Goal: Task Accomplishment & Management: Use online tool/utility

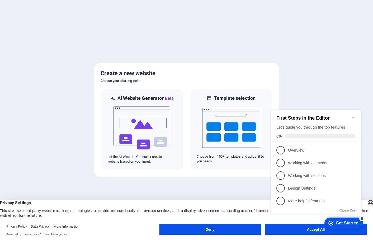
click at [295, 226] on div "checkmark Get Started 5 First Steps in the Editor Let's guide you through the t…" at bounding box center [317, 166] width 96 height 128
click at [299, 229] on div "checkmark Get Started 5 First Steps in the Editor Let's guide you through the t…" at bounding box center [317, 166] width 96 height 128
click at [316, 229] on div "checkmark Get Started 5 First Steps in the Editor Let's guide you through the t…" at bounding box center [317, 166] width 96 height 128
click at [347, 147] on p "Overview - incomplete" at bounding box center [319, 150] width 63 height 6
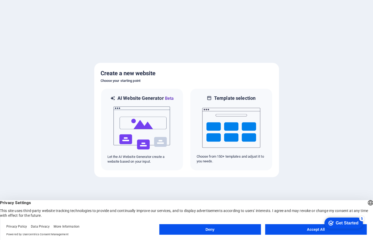
click at [303, 229] on button "Accept All" at bounding box center [316, 229] width 102 height 11
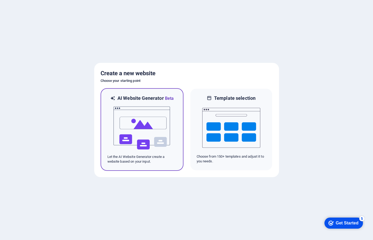
click at [140, 135] on img at bounding box center [142, 128] width 58 height 53
click at [150, 127] on img at bounding box center [142, 128] width 58 height 53
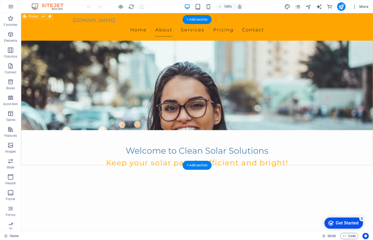
scroll to position [98, 0]
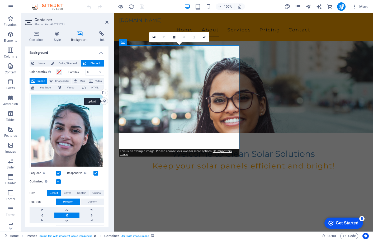
click at [102, 100] on div "Upload" at bounding box center [104, 102] width 8 height 8
click at [104, 100] on div "Upload" at bounding box center [104, 102] width 8 height 8
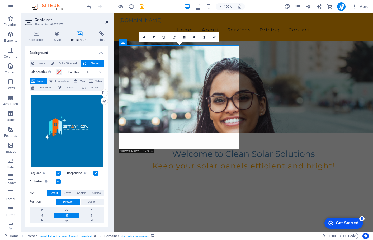
click at [108, 23] on icon at bounding box center [106, 22] width 3 height 4
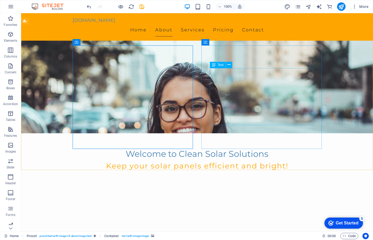
click at [220, 64] on span "Text" at bounding box center [221, 64] width 6 height 3
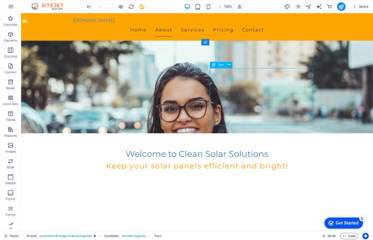
click at [218, 66] on span "Text" at bounding box center [221, 64] width 6 height 3
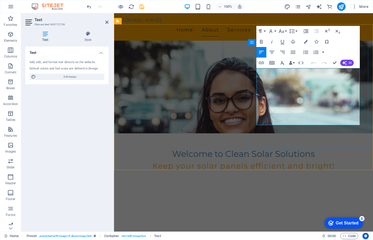
click at [349, 64] on span "AI" at bounding box center [350, 62] width 3 height 3
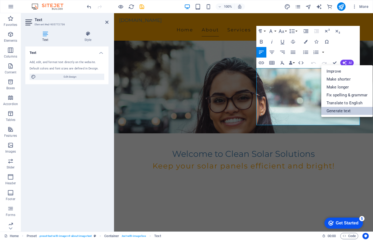
click at [346, 112] on link "Generate text" at bounding box center [346, 111] width 51 height 8
select select "English"
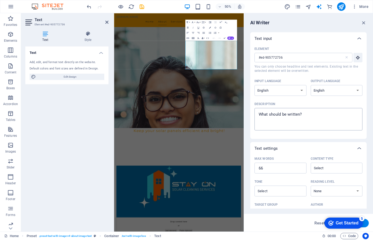
type textarea "x"
click at [292, 115] on textarea "Description x ​" at bounding box center [308, 119] width 103 height 17
drag, startPoint x: 304, startPoint y: 115, endPoint x: 253, endPoint y: 117, distance: 51.0
click at [253, 117] on div "Element #ed-905772736 ​ You can only choose headline and text elements. Existin…" at bounding box center [308, 92] width 116 height 94
drag, startPoint x: 303, startPoint y: 115, endPoint x: 264, endPoint y: 114, distance: 39.3
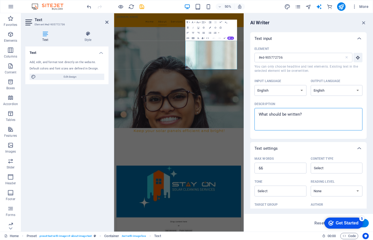
click at [264, 114] on textarea "Description x ​" at bounding box center [308, 119] width 103 height 17
click at [293, 114] on textarea "Description x ​" at bounding box center [308, 119] width 103 height 17
click at [304, 114] on textarea "Description x ​" at bounding box center [308, 119] width 103 height 17
click at [291, 114] on textarea "Description x ​" at bounding box center [308, 119] width 103 height 17
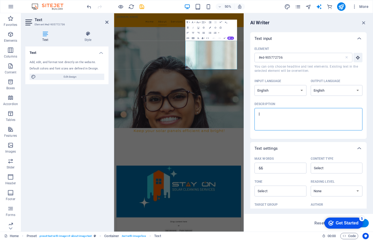
type textarea "lk"
type textarea "x"
type textarea "lkm"
type textarea "x"
type textarea "lk"
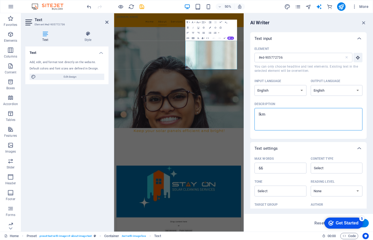
type textarea "x"
type textarea "l"
type textarea "x"
type textarea "S"
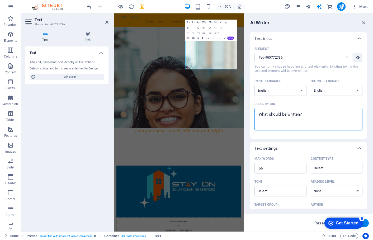
type textarea "x"
type textarea "St"
type textarea "x"
type textarea "Sta"
type textarea "x"
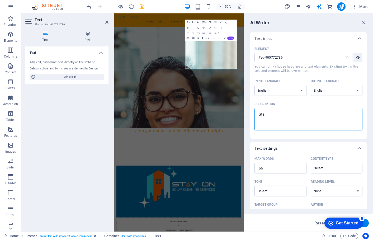
type textarea "Stay"
type textarea "x"
type textarea "Stay"
type textarea "x"
type textarea "Stay O"
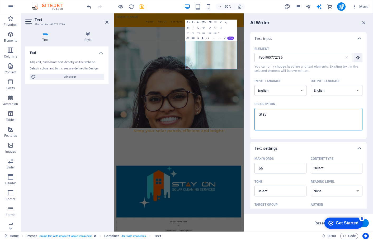
type textarea "x"
type textarea "Stay On"
type textarea "x"
type textarea "Stay On"
type textarea "x"
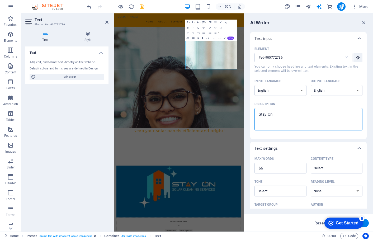
type textarea "Stay On C"
type textarea "x"
type textarea "Stay On CL"
type textarea "x"
type textarea "Stay On CLe"
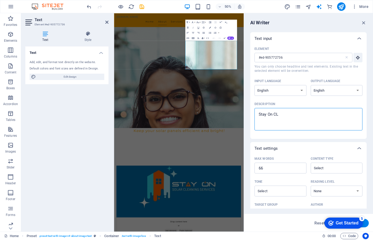
type textarea "x"
type textarea "Stay On CLea"
type textarea "x"
type textarea "Stay On CLean"
type textarea "x"
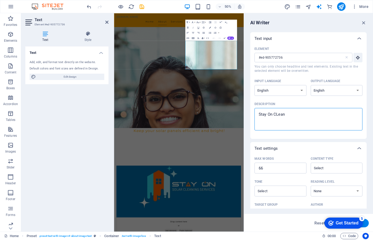
type textarea "Stay On CLeani"
type textarea "x"
type textarea "Stay On CLeanin"
type textarea "x"
type textarea "Stay On CLeaning"
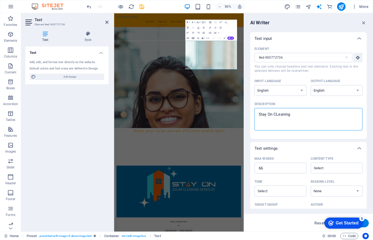
type textarea "x"
type textarea "Stay On CLeaning"
type textarea "x"
click at [278, 114] on textarea "Stay On CLeaning" at bounding box center [308, 119] width 103 height 17
type textarea "Stay On Ceaning"
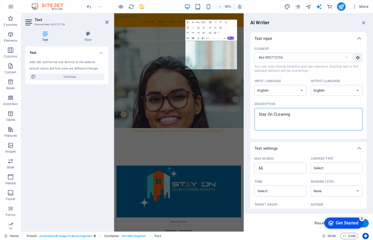
type textarea "x"
type textarea "Stay On Cleaning"
type textarea "x"
type textarea "Stay On Cleaning"
type textarea "x"
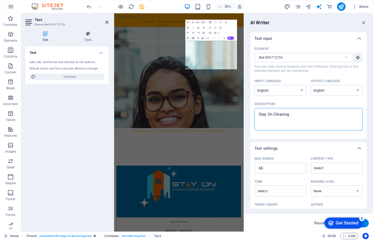
type textarea "Stay On Cleaning S"
type textarea "x"
type textarea "Stay On Cleaning Se"
type textarea "x"
type textarea "Stay On Cleaning S"
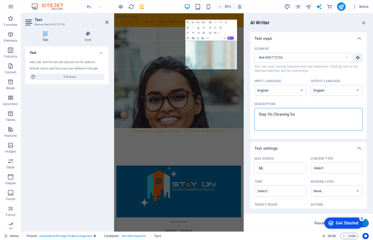
type textarea "x"
type textarea "Stay On Cleaning"
type textarea "x"
type textarea "Stay On SCleaning"
type textarea "x"
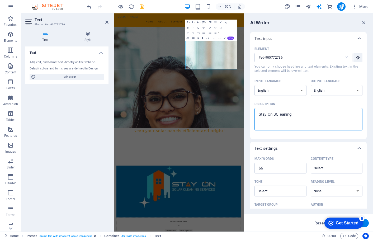
type textarea "Stay On SoCleaning"
type textarea "x"
type textarea "Stay On SolCleaning"
type textarea "x"
type textarea "Stay On Solar Cleaning"
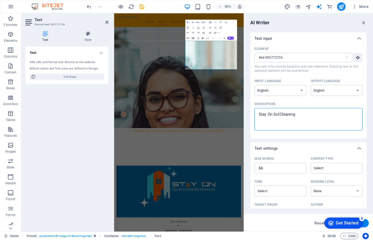
type textarea "x"
type textarea "Stay On Solar Cleaning"
type textarea "x"
type textarea "Stay On Solar P Cleaning"
type textarea "x"
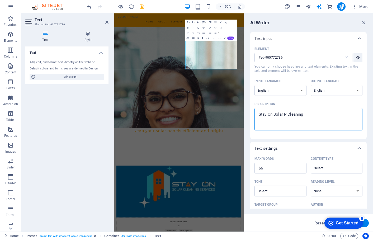
type textarea "Stay On Solar PV Cleaning"
type textarea "x"
type textarea "Stay On Solar PV Cleaning"
type textarea "x"
type textarea "Stay On Solar PV Cleaning s"
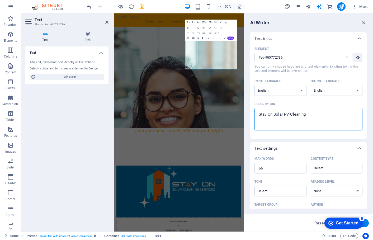
type textarea "x"
type textarea "Stay On Solar PV Cleaning se"
type textarea "x"
type textarea "Stay On Solar PV Cleaning ser"
type textarea "x"
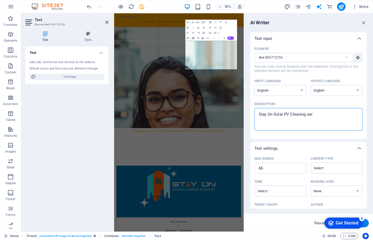
type textarea "Stay On Solar PV Cleaning seri"
type textarea "x"
type textarea "Stay On Solar PV Cleaning seriv"
type textarea "x"
type textarea "Stay On Solar PV Cleaning serivi"
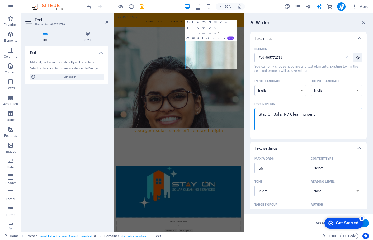
type textarea "x"
type textarea "Stay On Solar PV Cleaning serivie"
type textarea "x"
type textarea "Stay On Solar PV Cleaning serivies"
type textarea "x"
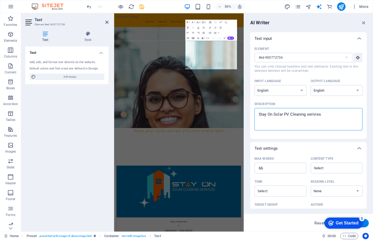
type textarea "Stay On Solar PV Cleaning seriviess"
type textarea "x"
type textarea "Stay On Solar PV Cleaning seriviess"
type textarea "x"
type textarea "Stay On Solar PV Cleaning services"
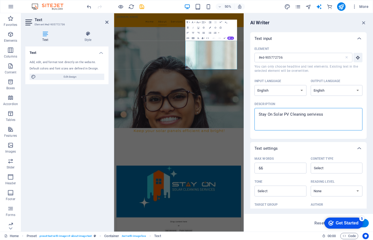
type textarea "x"
type textarea "Stay On Solar PV Cleaning services,"
type textarea "x"
type textarea "Stay On Solar PV Cleaning services,"
type textarea "x"
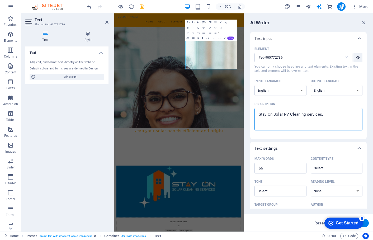
type textarea "Stay On Solar PV Cleaning services, i"
type textarea "x"
type textarea "Stay On Solar PV Cleaning services, is"
type textarea "x"
type textarea "Stay On Solar PV Cleaning services, is"
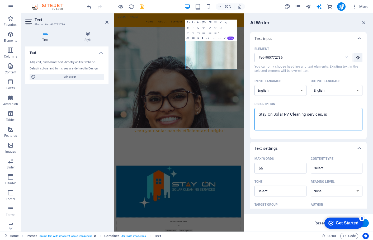
type textarea "x"
type textarea "Stay On Solar PV Cleaning services, is a"
type textarea "x"
type textarea "Stay On Solar PV Cleaning services, is a"
type textarea "x"
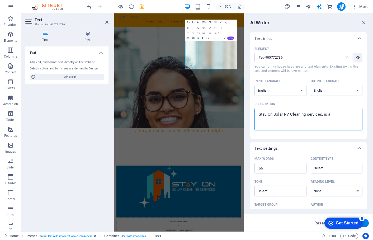
type textarea "Stay On Solar PV Cleaning services, is a d"
type textarea "x"
type textarea "Stay On Solar PV Cleaning services, is a de"
type textarea "x"
type textarea "Stay On Solar PV Cleaning services, is a dev"
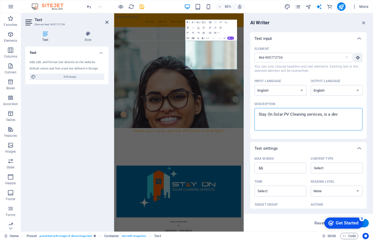
type textarea "x"
type textarea "Stay On Solar PV Cleaning services, is a devi"
type textarea "x"
type textarea "Stay On Solar PV Cleaning services, is a devis"
type textarea "x"
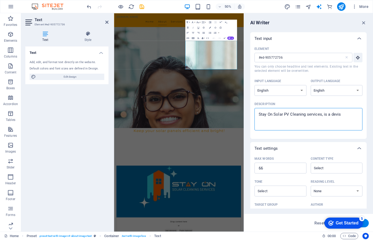
type textarea "Stay On Solar PV Cleaning services, is a devisi"
type textarea "x"
type textarea "Stay On Solar PV Cleaning services, is a devisio"
type textarea "x"
type textarea "Stay On Solar PV Cleaning services, is a devision"
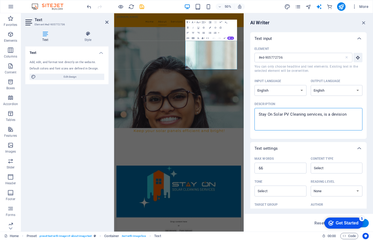
type textarea "x"
type textarea "Stay On Solar PV Cleaning services, is a devision"
type textarea "x"
type textarea "Stay On Solar PV Cleaning services, is a devision o"
type textarea "x"
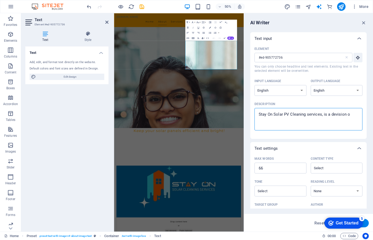
type textarea "Stay On Solar PV Cleaning services, is a devision of"
type textarea "x"
type textarea "Stay On Solar PV Cleaning services, is a devision of"
type textarea "x"
type textarea "Stay On Solar PV Cleaning services, is a devision of S"
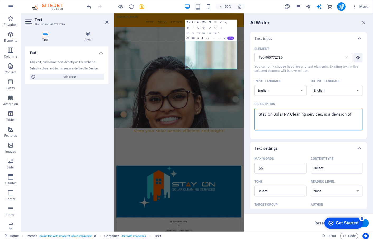
type textarea "x"
type textarea "Stay On Solar PV Cleaning services, is a devision of St"
type textarea "x"
type textarea "Stay On Solar PV Cleaning services, is a devision of Sta"
type textarea "x"
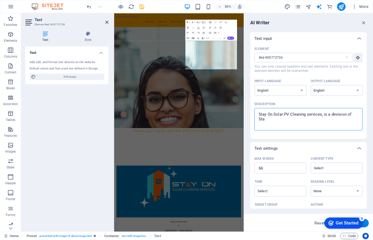
type textarea "Stay On Solar PV Cleaning services, is a devision of Stay"
type textarea "x"
type textarea "Stay On Solar PV Cleaning services, is a devision of Stay"
type textarea "x"
type textarea "Stay On Solar PV Cleaning services, is a devision of Stay p"
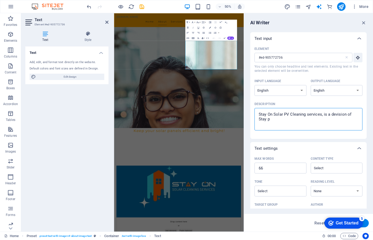
type textarea "x"
type textarea "Stay On Solar PV Cleaning services, is a devision of Stay"
type textarea "x"
type textarea "Stay On Solar PV Cleaning services, is a devision of Stay o"
type textarea "x"
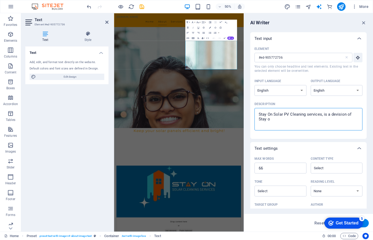
type textarea "Stay On Solar PV Cleaning services, is a devision of Stay on"
type textarea "x"
type textarea "Stay On Solar PV Cleaning services, is a devision of Stay on"
type textarea "x"
type textarea "Stay On Solar PV Cleaning services, is a devision of Stay on P"
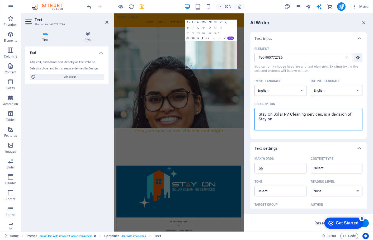
type textarea "x"
type textarea "Stay On Solar PV Cleaning services, is a devision of Stay on Po"
type textarea "x"
type textarea "Stay On Solar PV Cleaning services, is a devision of Stay on P"
type textarea "x"
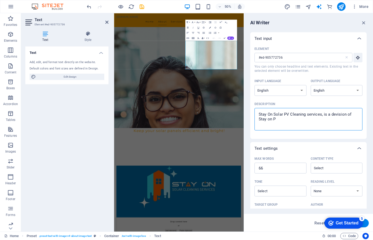
type textarea "Stay On Solar PV Cleaning services, is a devision of Stay on"
type textarea "x"
type textarea "Stay On Solar PV Cleaning services, is a devision of Stay on"
type textarea "x"
type textarea "Stay On Solar PV Cleaning services, is a devision of Stay o"
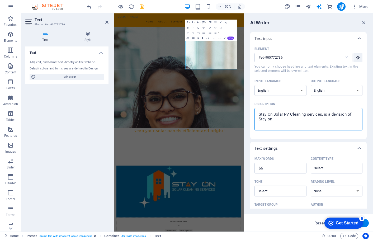
type textarea "x"
type textarea "Stay On Solar PV Cleaning services, is a devision of Stay"
type textarea "x"
type textarea "Stay On Solar PV Cleaning services, is a devision of Stay O"
type textarea "x"
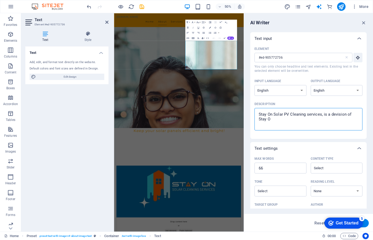
type textarea "Stay On Solar PV Cleaning services, is a devision of Stay Oo"
type textarea "x"
type textarea "Stay On Solar PV Cleaning services, is a devision of Stay O"
type textarea "x"
type textarea "Stay On Solar PV Cleaning services, is a devision of Stay On"
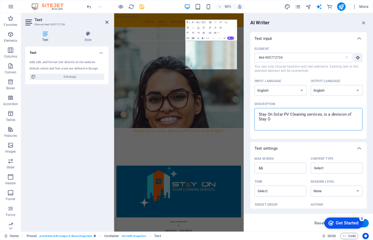
type textarea "x"
type textarea "Stay On Solar PV Cleaning services, is a devision of Stay On"
type textarea "x"
type textarea "Stay On Solar PV Cleaning services, is a devision of Stay On"
type textarea "x"
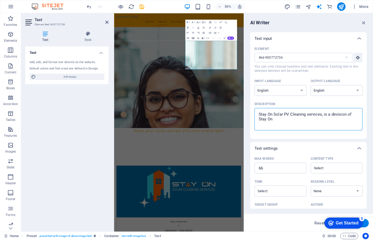
type textarea "Stay On Solar PV Cleaning services, is a devision of Stay O"
type textarea "x"
type textarea "Stay On Solar PV Cleaning services, is a devision of Stay"
type textarea "x"
type textarea "Stay On Solar PV Cleaning services, is a devision of Stay"
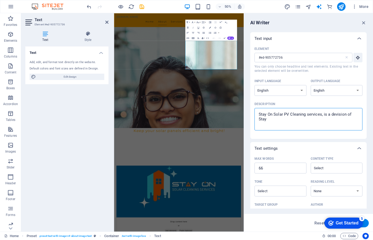
type textarea "x"
type textarea "Stay On Solar PV Cleaning services, is a devision of Sta"
type textarea "x"
type textarea "Stay On Solar PV Cleaning services, is a devision of St"
type textarea "x"
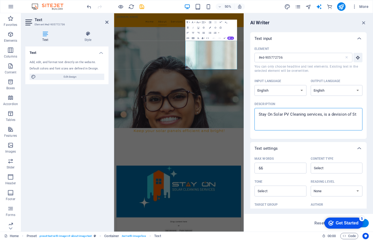
type textarea "Stay On Solar PV Cleaning services, is a devision of S"
type textarea "x"
type textarea "Stay On Solar PV Cleaning services, is a devision of"
type textarea "x"
type textarea "Stay On Solar PV Cleaning services, is a devision of"
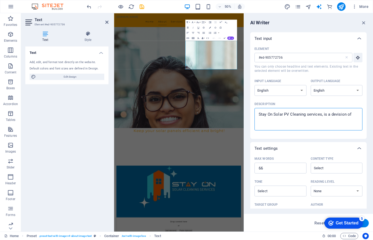
type textarea "x"
type textarea "Stay On Solar PV Cleaning services, is a devision o"
click at [329, 115] on textarea "Stay On Solar PV Cleaning services, is a cleaning service" at bounding box center [308, 119] width 103 height 17
click at [289, 113] on textarea "Stay On Solar PV Cleaning services offers cleaning service" at bounding box center [308, 119] width 103 height 17
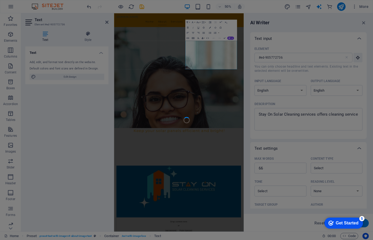
click at [327, 114] on div at bounding box center [186, 120] width 373 height 240
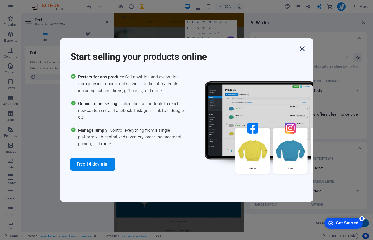
click at [301, 48] on icon "button" at bounding box center [301, 48] width 9 height 9
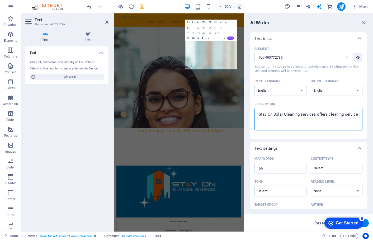
click at [330, 115] on textarea "Stay On Solar Cleaning services offers cleaning service" at bounding box center [308, 119] width 103 height 17
paste textarea "stayonpower.stayonpower.co.za/"
click at [341, 125] on textarea "Stay On Solar Cleaning services offers stayonpower.stayonpower.co.za/cleaning s…" at bounding box center [308, 119] width 103 height 17
click at [315, 120] on textarea "Stay On Solar Cleaning services offers stayonpower.stayonpower.co.za/cleaning s…" at bounding box center [308, 119] width 103 height 17
drag, startPoint x: 333, startPoint y: 119, endPoint x: 254, endPoint y: 121, distance: 78.9
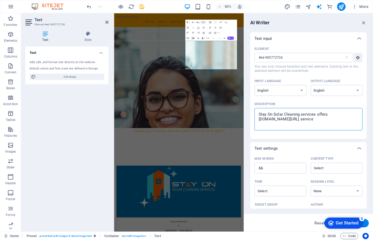
click at [254, 121] on div "Element #ed-905772736 ​ You can only choose headline and text elements. Existin…" at bounding box center [308, 92] width 116 height 94
click at [347, 114] on textarea "Stay On Solar Cleaning services offers pv panel cleaning service" at bounding box center [308, 119] width 103 height 17
click at [305, 115] on textarea "Stay On Solar Cleaning services offers pv panel wash and cleaning" at bounding box center [308, 119] width 103 height 17
click at [293, 121] on textarea "Stay On Solar Cleaning services offers pv panel wash and cleaning" at bounding box center [308, 119] width 103 height 17
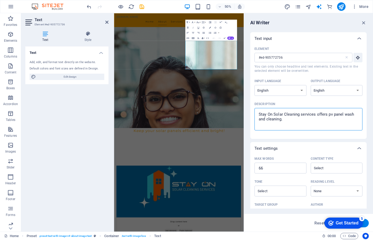
click at [334, 221] on div "checkmark Get Started 5" at bounding box center [343, 222] width 30 height 5
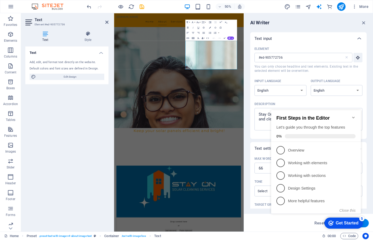
click at [352, 115] on icon "Minimize checklist" at bounding box center [353, 117] width 4 height 4
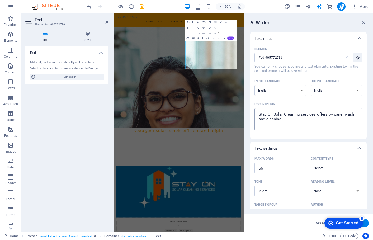
click at [294, 120] on textarea "Stay On Solar Cleaning services offers pv panel wash and cleaning." at bounding box center [308, 119] width 103 height 17
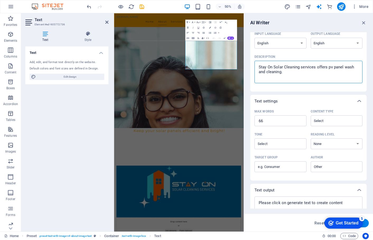
scroll to position [65, 0]
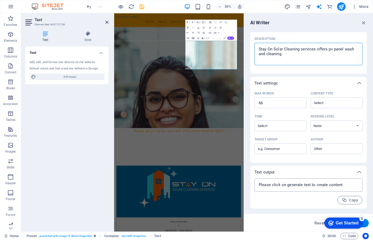
click at [281, 187] on textarea at bounding box center [308, 185] width 103 height 8
paste textarea
click at [281, 187] on textarea at bounding box center [308, 185] width 103 height 8
paste textarea
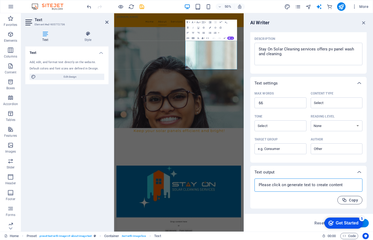
click at [343, 203] on button "Copy" at bounding box center [349, 200] width 25 height 8
click at [307, 185] on textarea at bounding box center [308, 185] width 103 height 8
click at [364, 21] on icon "button" at bounding box center [364, 23] width 6 height 6
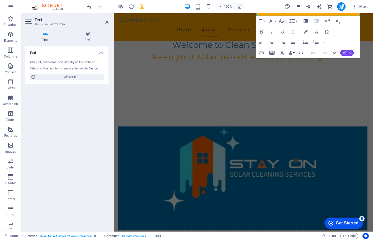
click at [343, 51] on icon "button" at bounding box center [344, 53] width 4 height 4
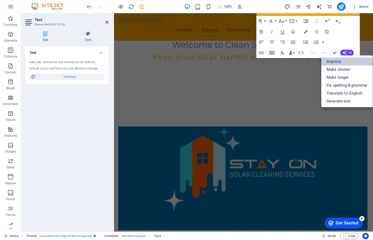
click at [348, 62] on link "Improve" at bounding box center [346, 62] width 51 height 8
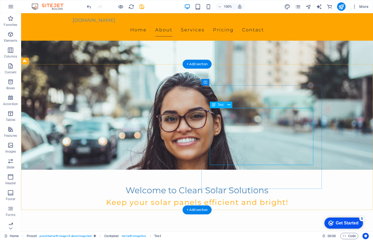
scroll to position [58, 0]
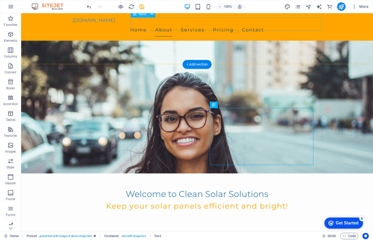
click at [227, 23] on nav "Home About Services Pricing Contact" at bounding box center [197, 29] width 249 height 13
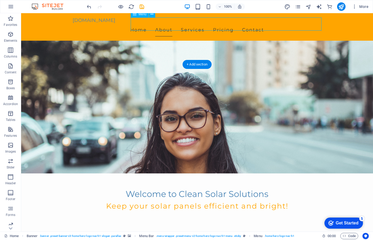
click at [221, 24] on nav "Home About Services Pricing Contact" at bounding box center [197, 29] width 249 height 13
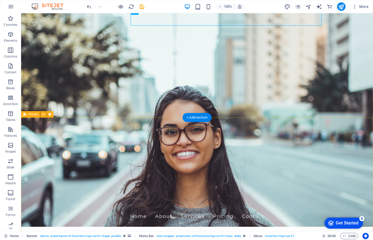
scroll to position [0, 0]
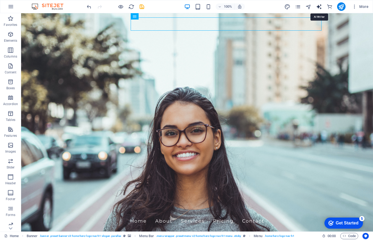
click at [320, 6] on icon "text_generator" at bounding box center [319, 7] width 6 height 6
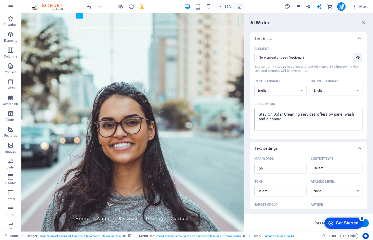
click at [284, 119] on textarea "Stay On Solar Cleaning services offers pv panel wash and cleaning." at bounding box center [308, 119] width 103 height 17
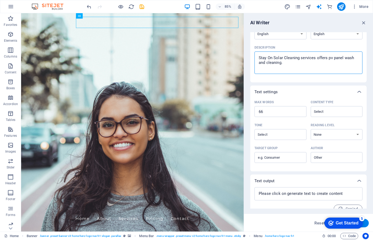
scroll to position [65, 0]
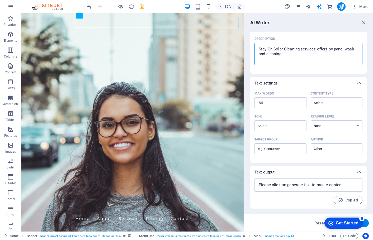
click at [336, 221] on div "Get Started" at bounding box center [347, 223] width 23 height 5
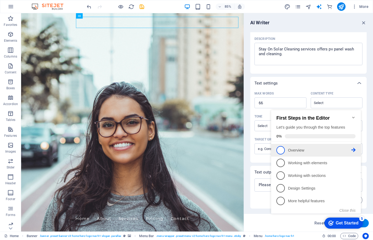
click at [304, 150] on p "Overview - incomplete" at bounding box center [319, 150] width 63 height 6
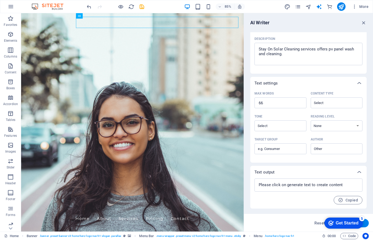
scroll to position [0, 0]
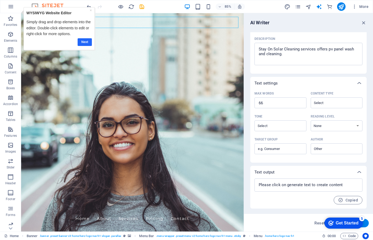
click at [87, 42] on link "Next" at bounding box center [85, 42] width 14 height 8
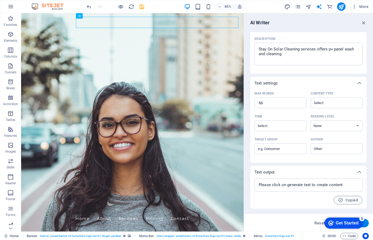
click at [339, 223] on div "Get Started" at bounding box center [347, 223] width 23 height 5
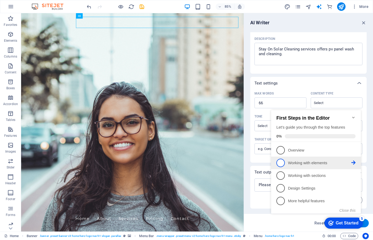
click at [343, 164] on p "Working with elements - incomplete" at bounding box center [319, 163] width 63 height 6
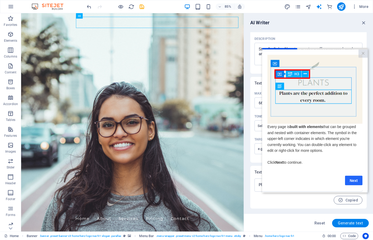
click at [351, 181] on link "Next" at bounding box center [353, 179] width 17 height 9
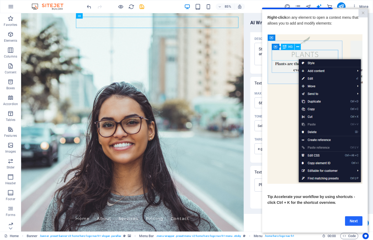
click at [353, 220] on link "Next" at bounding box center [353, 220] width 17 height 9
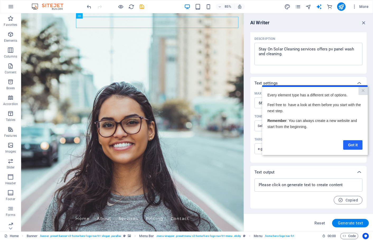
click at [350, 146] on link "Got it" at bounding box center [352, 144] width 19 height 9
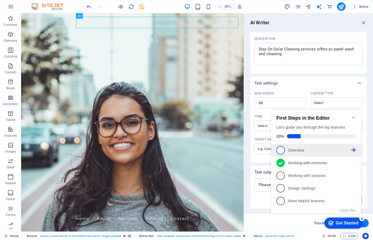
click at [331, 149] on p "Overview - incomplete" at bounding box center [319, 150] width 63 height 6
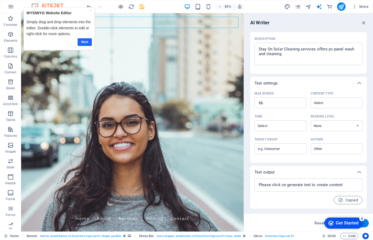
click at [85, 42] on link "Next" at bounding box center [85, 42] width 14 height 8
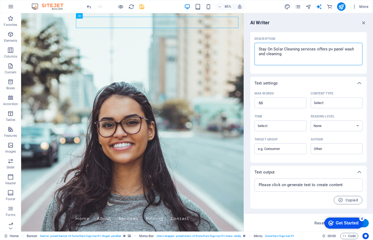
drag, startPoint x: 288, startPoint y: 56, endPoint x: 246, endPoint y: 45, distance: 43.1
click at [247, 44] on div "AI Writer Text input Element ​ You can only choose headline and text elements. …" at bounding box center [308, 122] width 129 height 218
click at [273, 188] on textarea at bounding box center [308, 185] width 103 height 8
paste textarea
click at [299, 187] on textarea at bounding box center [308, 185] width 103 height 8
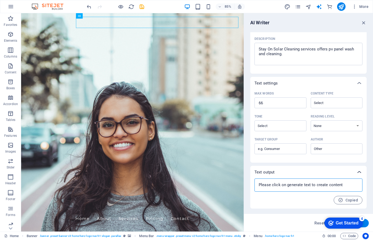
click at [359, 171] on icon at bounding box center [359, 172] width 6 height 6
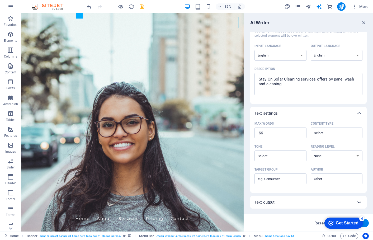
scroll to position [35, 0]
click at [356, 200] on icon at bounding box center [359, 202] width 6 height 6
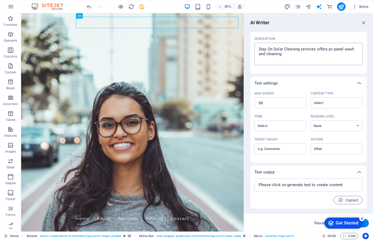
click at [285, 54] on textarea "Stay On Solar Cleaning services offers pv panel wash and cleaning." at bounding box center [308, 53] width 103 height 17
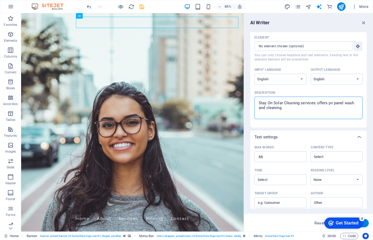
scroll to position [0, 0]
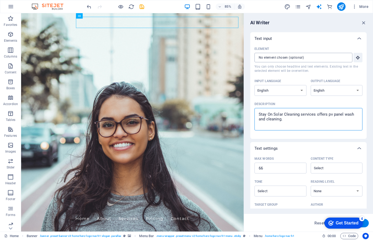
click at [301, 57] on input "Element ​ You can only choose headline and text elements. Existing text in the …" at bounding box center [301, 57] width 94 height 9
click at [307, 114] on textarea "Stay On Solar Cleaning services offers pv panel wash and cleaning." at bounding box center [308, 119] width 103 height 17
click at [290, 119] on textarea "Stay On Solar Cleaning services offers pv panel wash and cleaning." at bounding box center [308, 119] width 103 height 17
click at [352, 221] on div "Get Started" at bounding box center [347, 223] width 23 height 5
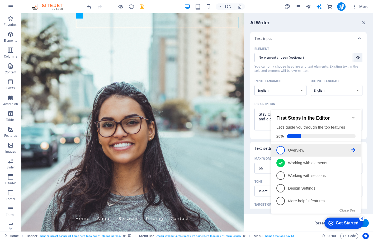
click at [280, 147] on span "1" at bounding box center [280, 150] width 8 height 8
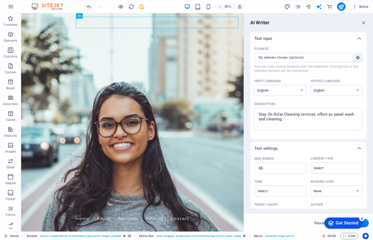
click at [351, 224] on div "Get Started" at bounding box center [347, 223] width 23 height 5
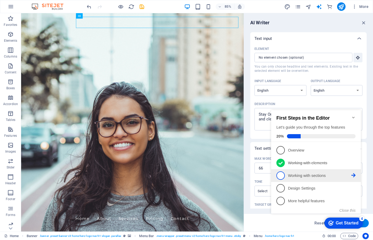
click at [279, 173] on span "3" at bounding box center [280, 175] width 8 height 8
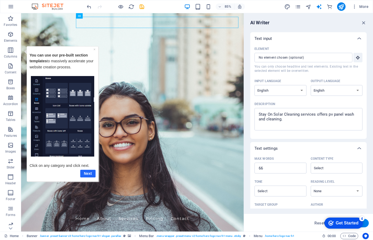
click at [86, 173] on link "Next" at bounding box center [87, 173] width 15 height 8
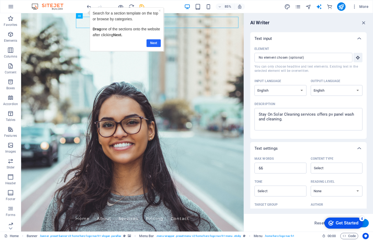
click at [153, 42] on link "Next" at bounding box center [153, 43] width 14 height 8
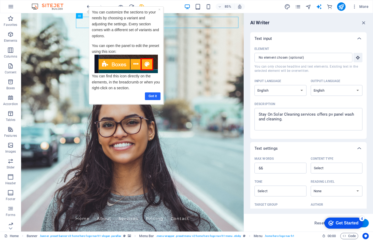
click at [154, 95] on link "Got it" at bounding box center [153, 96] width 16 height 8
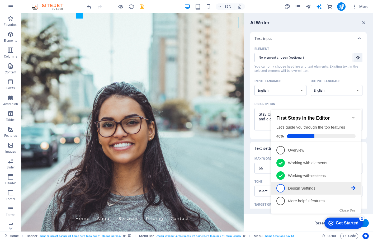
click at [298, 186] on p "Design Settings - incomplete" at bounding box center [319, 188] width 63 height 6
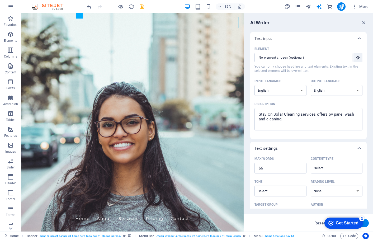
click at [338, 222] on div "Get Started" at bounding box center [347, 223] width 23 height 5
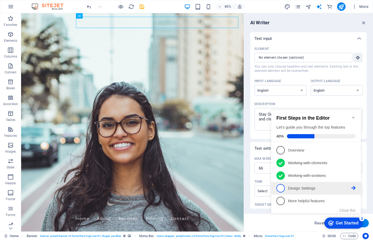
click at [285, 186] on link "4 Design Settings - incomplete" at bounding box center [315, 188] width 79 height 8
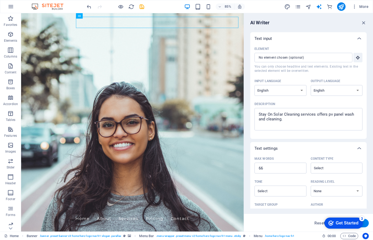
click at [353, 223] on div "Get Started" at bounding box center [347, 223] width 23 height 5
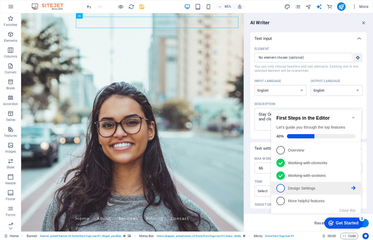
click at [356, 187] on li "4 Design Settings - incomplete" at bounding box center [316, 188] width 90 height 13
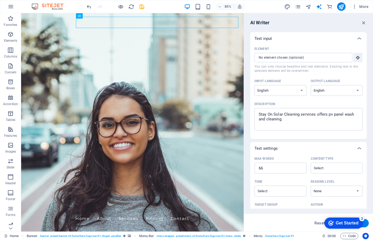
click at [341, 221] on div "Get Started" at bounding box center [347, 223] width 23 height 5
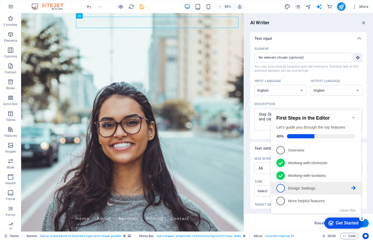
click at [352, 188] on icon at bounding box center [353, 188] width 4 height 4
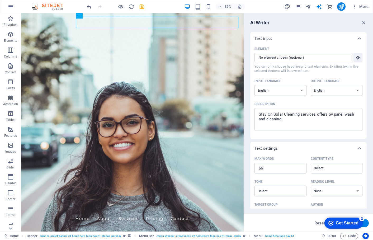
click at [328, 226] on div "checkmark Get Started 3" at bounding box center [343, 222] width 39 height 11
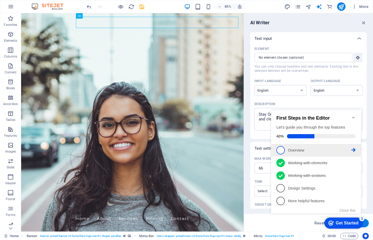
click at [282, 148] on span "1" at bounding box center [280, 150] width 8 height 8
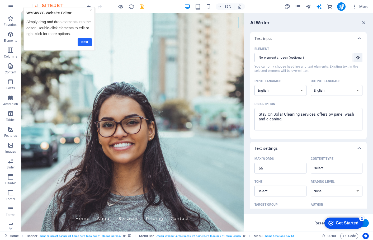
click at [83, 40] on link "Next" at bounding box center [85, 42] width 14 height 8
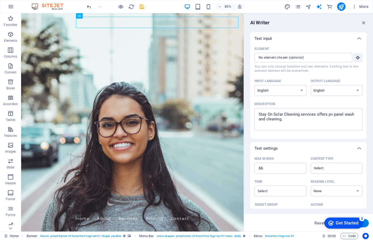
click at [336, 221] on div "Get Started" at bounding box center [347, 223] width 23 height 5
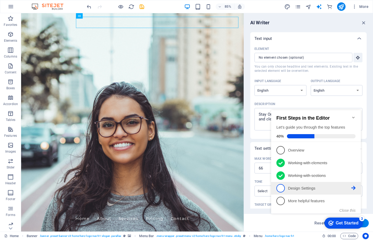
click at [302, 187] on p "Design Settings - incomplete" at bounding box center [319, 188] width 63 height 6
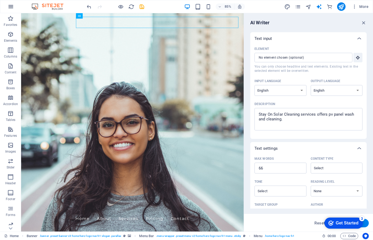
click at [9, 6] on icon "button" at bounding box center [11, 6] width 6 height 6
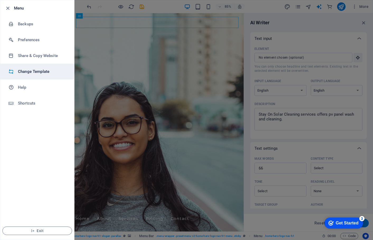
click at [51, 70] on h6 "Change Template" at bounding box center [42, 71] width 49 height 6
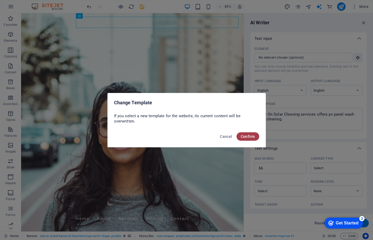
click at [247, 136] on span "Confirm" at bounding box center [248, 136] width 14 height 4
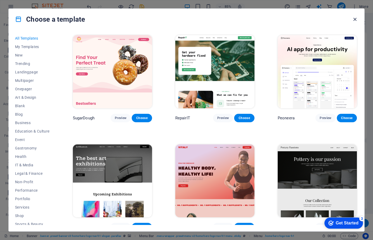
click at [353, 18] on icon "button" at bounding box center [355, 19] width 6 height 6
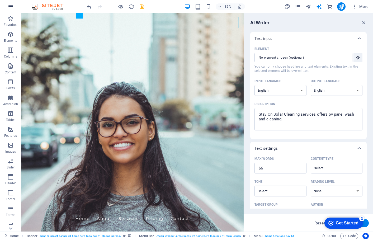
click at [11, 4] on icon "button" at bounding box center [11, 6] width 6 height 6
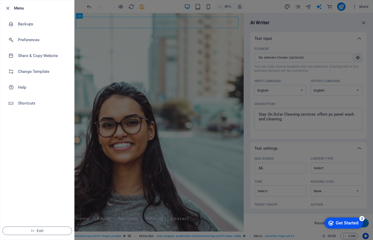
click at [169, 7] on div at bounding box center [186, 120] width 373 height 240
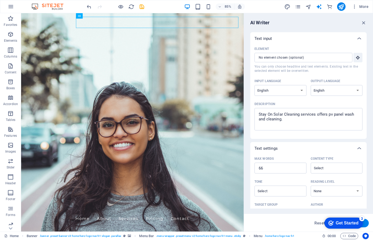
click at [11, 9] on icon "button" at bounding box center [11, 6] width 6 height 6
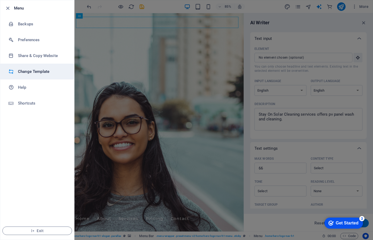
click at [26, 74] on h6 "Change Template" at bounding box center [42, 71] width 49 height 6
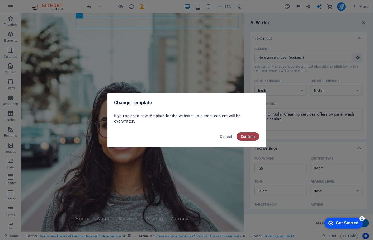
click at [244, 135] on span "Confirm" at bounding box center [248, 136] width 14 height 4
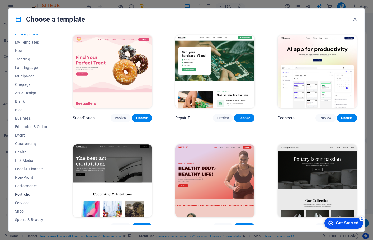
scroll to position [29, 0]
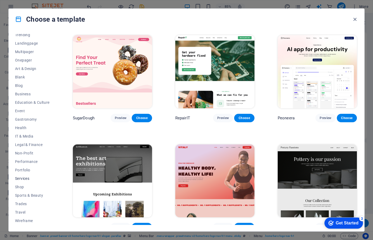
click at [28, 176] on span "Services" at bounding box center [32, 178] width 35 height 4
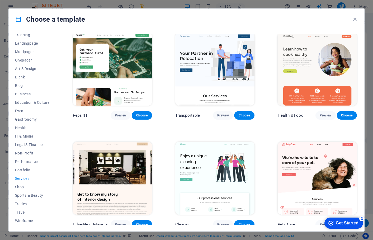
scroll to position [0, 0]
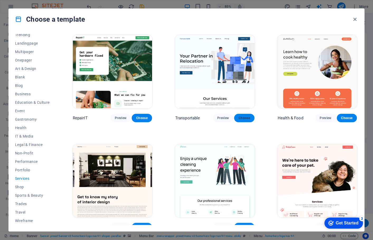
click at [245, 117] on span "Choose" at bounding box center [244, 118] width 12 height 4
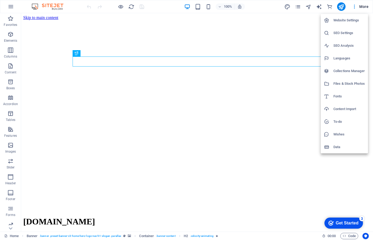
click at [0, 0] on div at bounding box center [0, 0] width 0 height 0
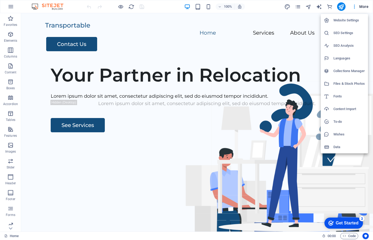
click at [13, 6] on div at bounding box center [186, 120] width 373 height 240
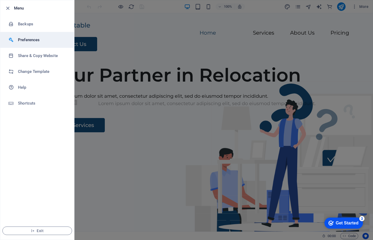
click at [25, 41] on h6 "Preferences" at bounding box center [42, 40] width 49 height 6
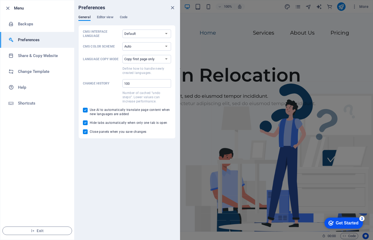
click at [206, 37] on div at bounding box center [186, 120] width 373 height 240
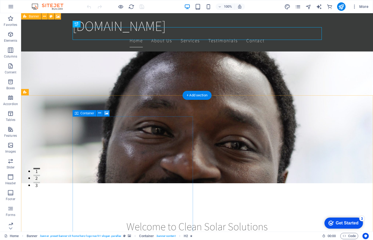
scroll to position [49, 0]
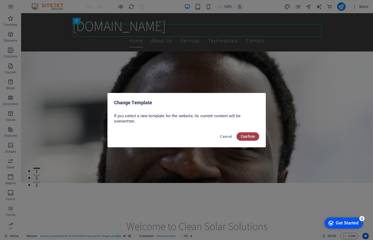
click at [249, 136] on span "Confirm" at bounding box center [248, 136] width 14 height 4
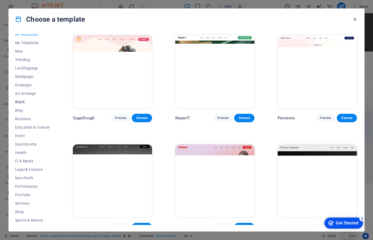
scroll to position [0, 0]
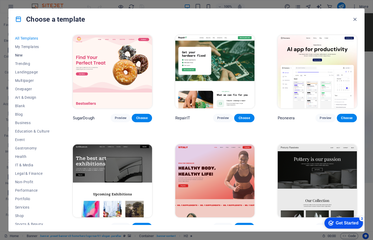
click at [21, 54] on span "New" at bounding box center [32, 55] width 35 height 4
click at [20, 55] on span "New" at bounding box center [32, 55] width 35 height 4
click at [18, 55] on span "New" at bounding box center [32, 55] width 35 height 4
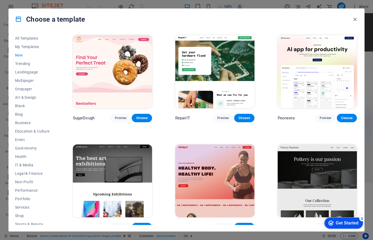
click at [343, 223] on div "Get Started" at bounding box center [347, 223] width 23 height 5
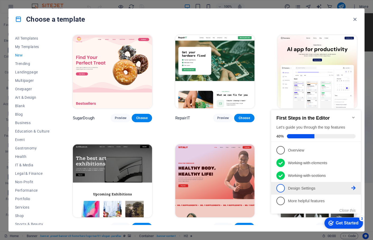
click at [349, 187] on p "Design Settings - incomplete" at bounding box center [319, 188] width 63 height 6
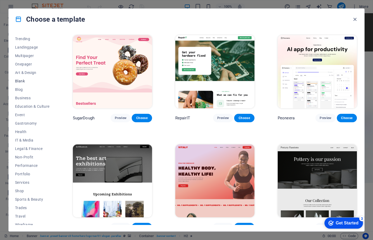
scroll to position [29, 0]
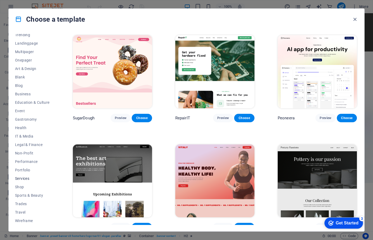
click at [30, 177] on span "Services" at bounding box center [32, 178] width 35 height 4
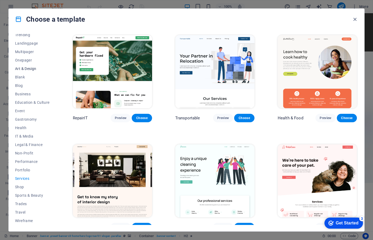
scroll to position [0, 0]
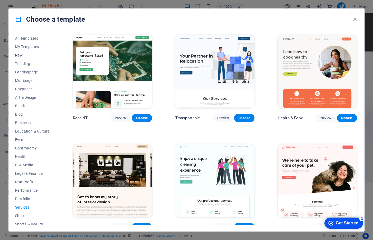
click at [20, 54] on span "New" at bounding box center [32, 55] width 35 height 4
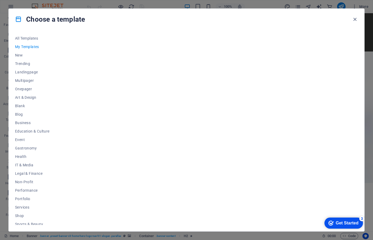
click at [30, 208] on span "Services" at bounding box center [32, 207] width 35 height 4
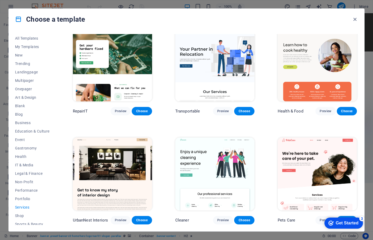
scroll to position [4, 0]
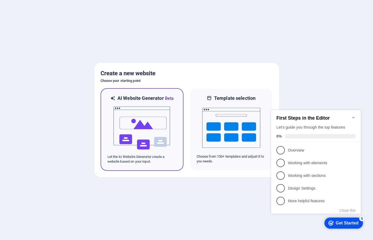
click at [140, 139] on img at bounding box center [142, 128] width 58 height 53
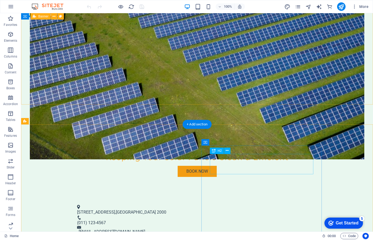
scroll to position [125, 0]
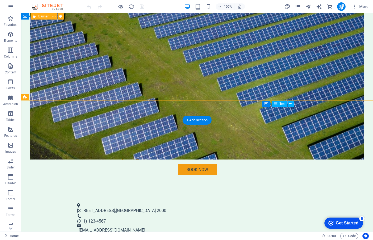
click at [145, 227] on link "[EMAIL_ADDRESS][DOMAIN_NAME]" at bounding box center [112, 229] width 66 height 5
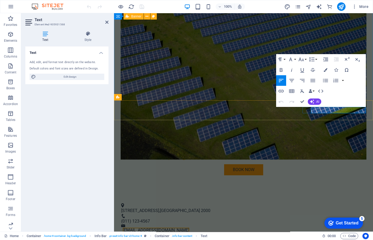
click at [189, 227] on link "[EMAIL_ADDRESS][DOMAIN_NAME]" at bounding box center [156, 229] width 66 height 5
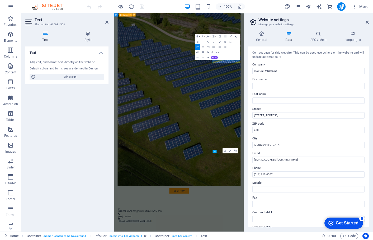
click at [341, 109] on label "Street" at bounding box center [308, 109] width 112 height 6
click at [341, 112] on input "123 Solar Street" at bounding box center [308, 115] width 112 height 6
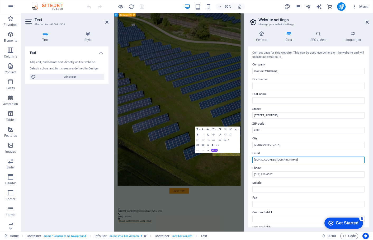
click at [279, 159] on input "info@stayonpvcleaning.co.za" at bounding box center [308, 159] width 112 height 6
type input "cleaning@stayonpower.co.za"
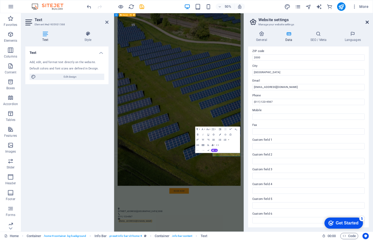
click at [365, 22] on icon at bounding box center [366, 22] width 3 height 4
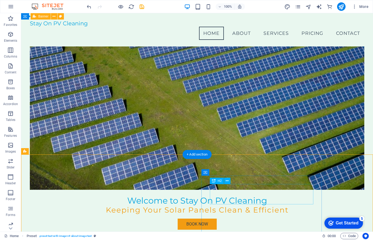
scroll to position [61, 0]
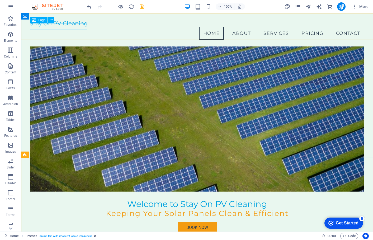
click at [41, 21] on span "Logo" at bounding box center [41, 19] width 7 height 3
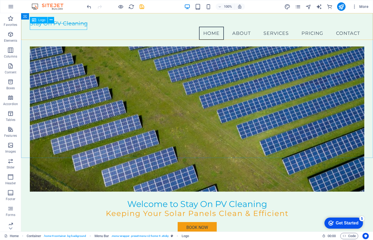
click at [37, 20] on div "Logo" at bounding box center [39, 20] width 18 height 6
click at [51, 20] on icon at bounding box center [51, 20] width 3 height 6
click at [35, 21] on icon at bounding box center [34, 20] width 4 height 6
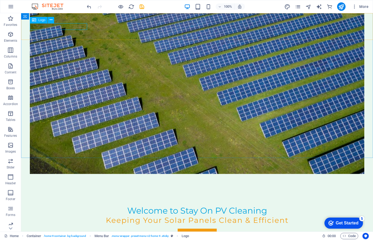
select select "px"
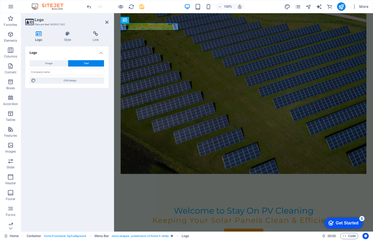
scroll to position [0, 0]
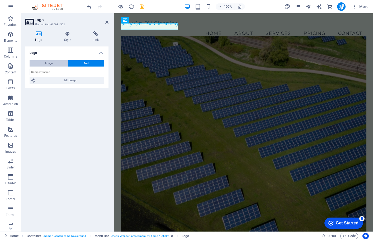
click at [56, 61] on button "Image" at bounding box center [49, 63] width 38 height 6
select select "DISABLED_OPTION_VALUE"
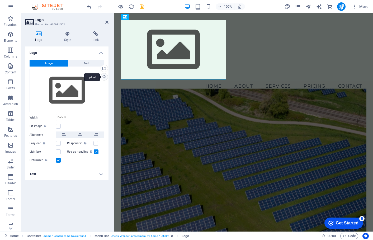
click at [104, 76] on div "Upload" at bounding box center [104, 77] width 8 height 8
click at [103, 77] on div "Upload" at bounding box center [104, 77] width 8 height 8
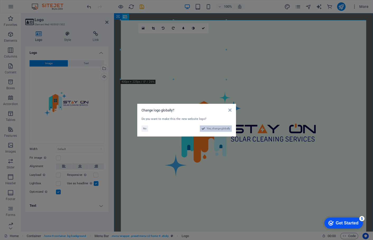
click at [214, 129] on span "Yes, change globally" at bounding box center [218, 128] width 23 height 6
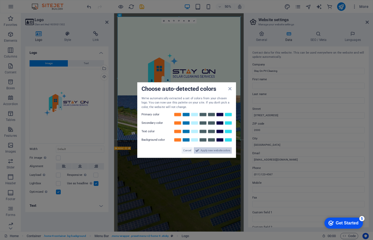
click at [207, 152] on span "Apply new website colors" at bounding box center [216, 150] width 30 height 6
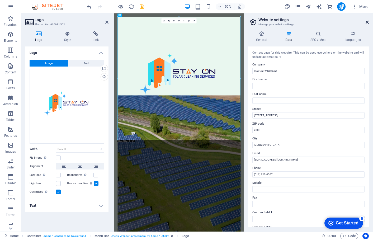
click at [367, 22] on icon at bounding box center [366, 22] width 3 height 4
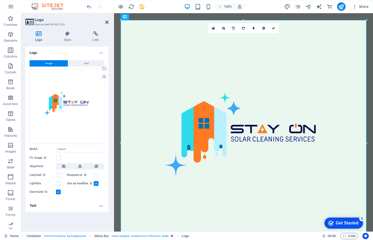
click at [106, 23] on icon at bounding box center [106, 22] width 3 height 4
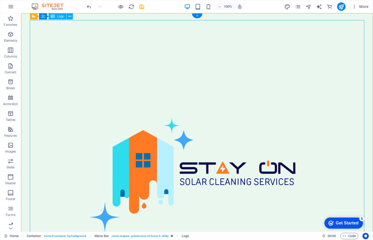
scroll to position [0, 0]
click at [156, 98] on div at bounding box center [197, 187] width 334 height 334
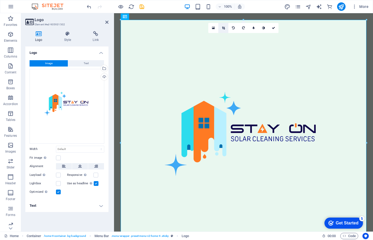
click at [224, 28] on icon at bounding box center [223, 27] width 3 height 3
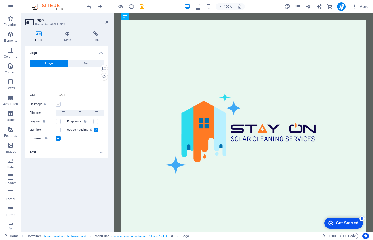
click at [59, 103] on label at bounding box center [58, 104] width 5 height 5
click at [0, 0] on input "Fit image Automatically fit image to a fixed width and height" at bounding box center [0, 0] width 0 height 0
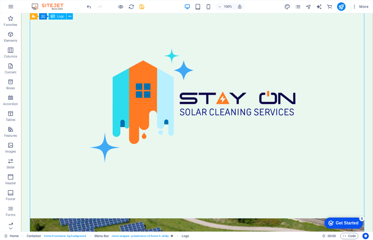
scroll to position [69, 0]
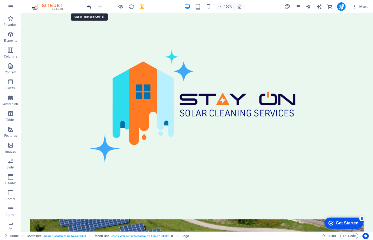
click at [0, 0] on icon "undo" at bounding box center [0, 0] width 0 height 0
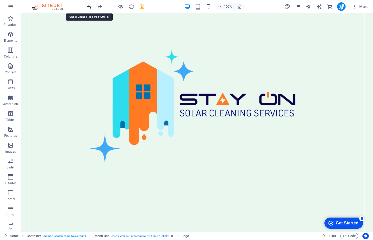
click at [0, 0] on icon "undo" at bounding box center [0, 0] width 0 height 0
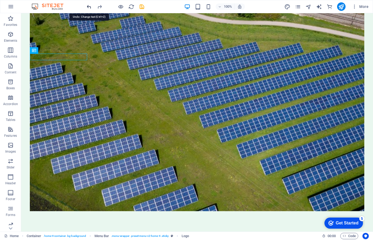
scroll to position [0, 0]
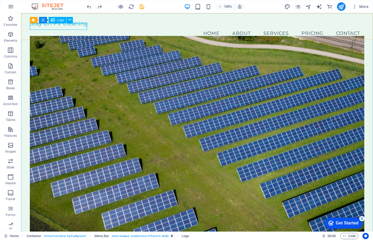
click at [61, 21] on span "Logo" at bounding box center [60, 19] width 7 height 3
click at [61, 19] on span "Logo" at bounding box center [60, 19] width 7 height 3
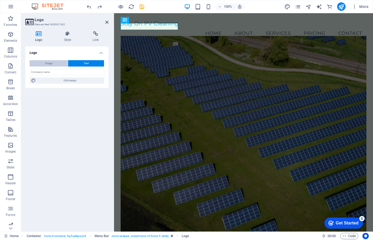
click at [47, 61] on span "Image" at bounding box center [48, 63] width 7 height 6
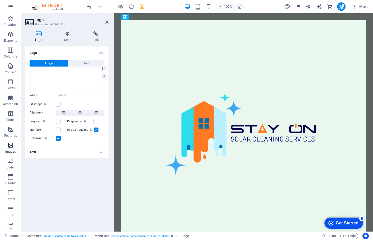
click at [11, 148] on icon "button" at bounding box center [10, 145] width 6 height 6
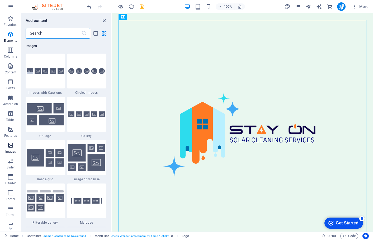
scroll to position [2675, 0]
click at [105, 18] on icon "close panel" at bounding box center [104, 21] width 6 height 6
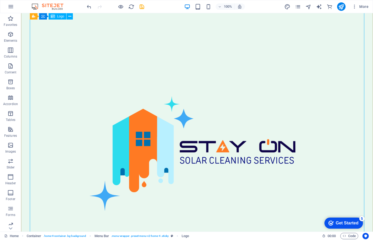
scroll to position [15, 0]
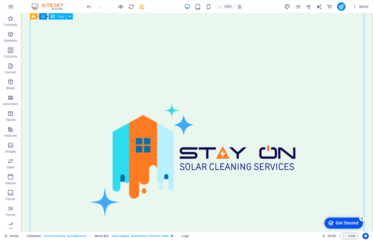
click at [62, 17] on span "Logo" at bounding box center [60, 16] width 7 height 3
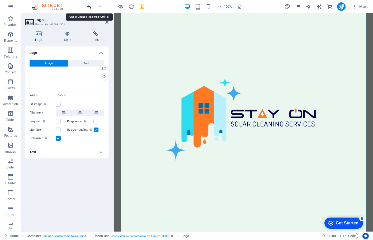
click at [0, 0] on icon "undo" at bounding box center [0, 0] width 0 height 0
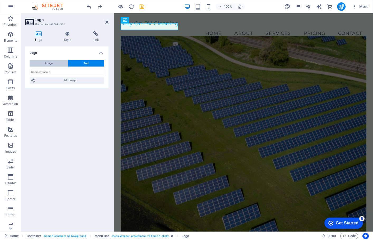
click at [55, 61] on button "Image" at bounding box center [49, 63] width 38 height 6
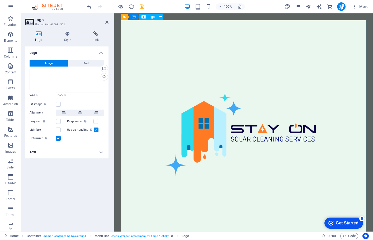
click at [209, 109] on div at bounding box center [244, 143] width 246 height 246
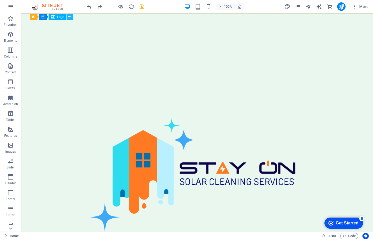
click at [68, 18] on icon at bounding box center [69, 17] width 3 height 6
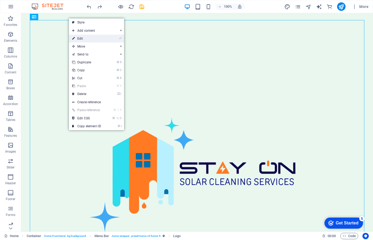
click at [87, 37] on link "⏎ Edit" at bounding box center [86, 39] width 35 height 8
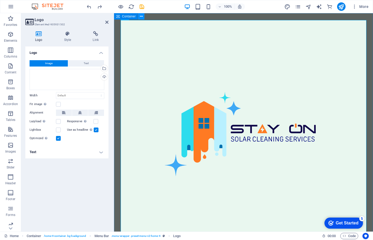
click at [140, 17] on icon at bounding box center [141, 17] width 3 height 6
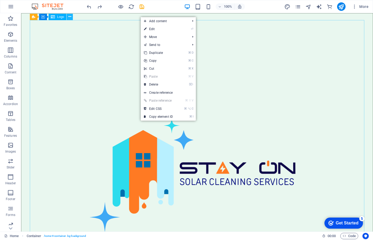
click at [69, 16] on icon at bounding box center [69, 17] width 3 height 6
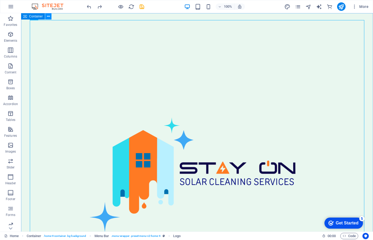
click at [48, 16] on icon at bounding box center [48, 17] width 3 height 6
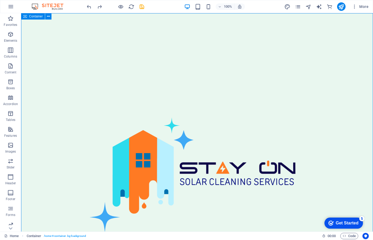
click at [25, 17] on icon at bounding box center [25, 16] width 4 height 6
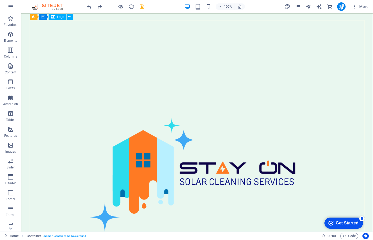
click at [60, 17] on span "Logo" at bounding box center [60, 16] width 7 height 3
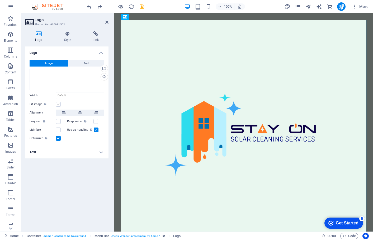
click at [58, 104] on label at bounding box center [58, 104] width 5 height 5
click at [0, 0] on input "Fit image Automatically fit image to a fixed width and height" at bounding box center [0, 0] width 0 height 0
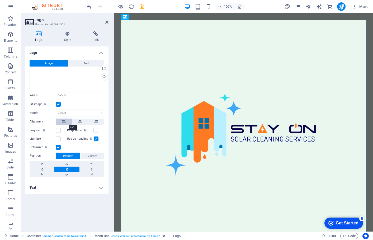
click at [65, 121] on icon at bounding box center [64, 121] width 4 height 6
click at [97, 131] on label at bounding box center [95, 130] width 5 height 5
click at [0, 0] on input "Responsive Automatically load retina image and smartphone optimized sizes." at bounding box center [0, 0] width 0 height 0
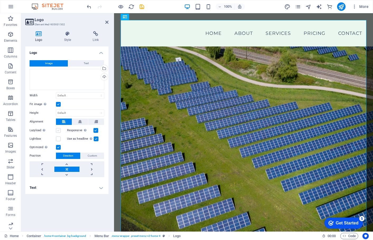
click at [58, 131] on label at bounding box center [58, 130] width 5 height 5
click at [0, 0] on input "Lazyload Loading images after the page loads improves page speed." at bounding box center [0, 0] width 0 height 0
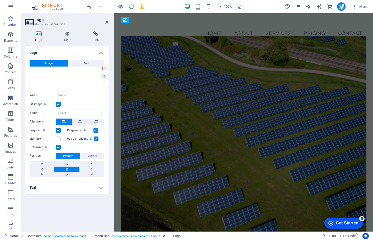
click at [58, 131] on label at bounding box center [58, 130] width 5 height 5
click at [0, 0] on input "Lazyload Loading images after the page loads improves page speed." at bounding box center [0, 0] width 0 height 0
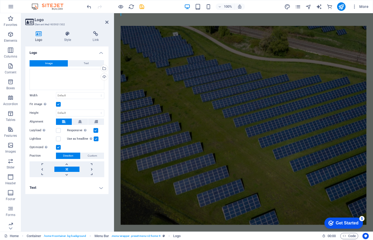
scroll to position [47, 0]
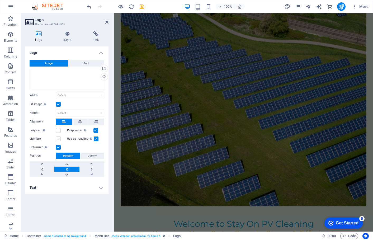
click at [58, 137] on label at bounding box center [58, 138] width 5 height 5
click at [0, 0] on input "Lightbox" at bounding box center [0, 0] width 0 height 0
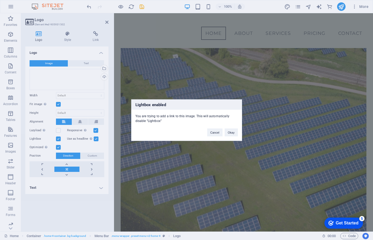
scroll to position [0, 0]
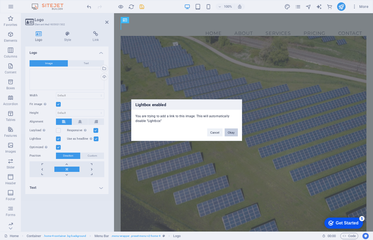
click at [234, 131] on button "Okay" at bounding box center [231, 132] width 13 height 8
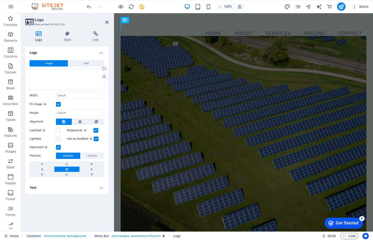
click at [60, 137] on label at bounding box center [58, 138] width 5 height 5
click at [0, 0] on input "Lightbox" at bounding box center [0, 0] width 0 height 0
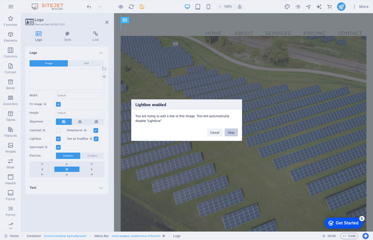
click at [230, 128] on button "Okay" at bounding box center [231, 132] width 13 height 8
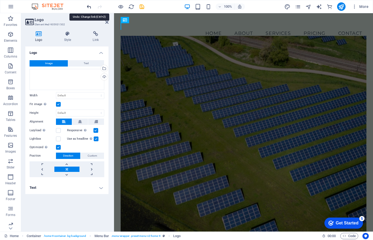
click at [0, 0] on icon "undo" at bounding box center [0, 0] width 0 height 0
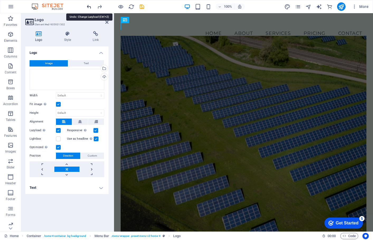
click at [0, 0] on icon "undo" at bounding box center [0, 0] width 0 height 0
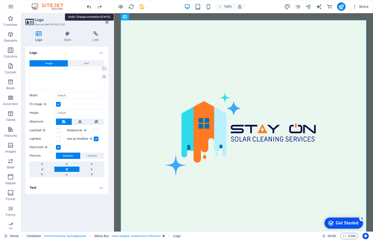
click at [0, 0] on icon "undo" at bounding box center [0, 0] width 0 height 0
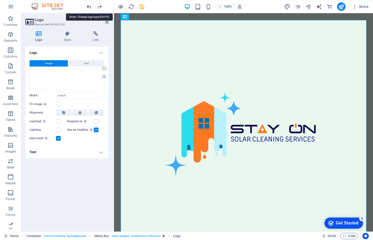
click at [0, 0] on icon "undo" at bounding box center [0, 0] width 0 height 0
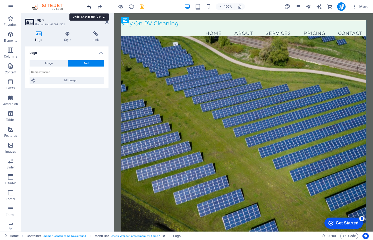
click at [0, 0] on icon "undo" at bounding box center [0, 0] width 0 height 0
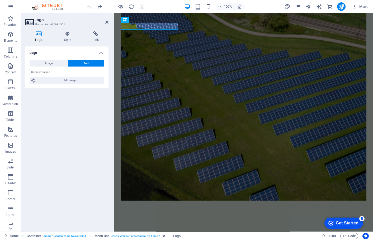
click at [90, 6] on div at bounding box center [115, 6] width 59 height 8
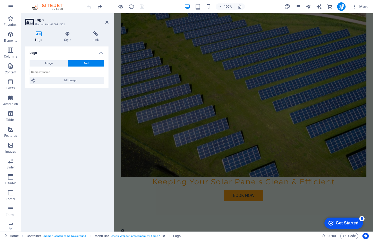
scroll to position [113, 0]
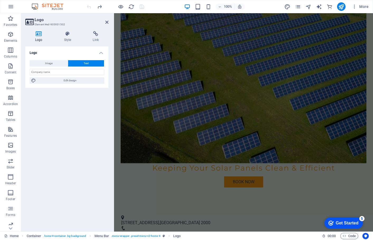
click at [90, 6] on div at bounding box center [115, 6] width 59 height 8
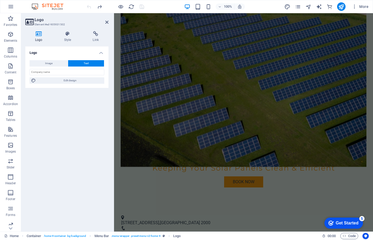
click at [90, 6] on div at bounding box center [115, 6] width 59 height 8
click at [79, 129] on div "Logo Image Text Drag files here, click to choose files or select files from Fil…" at bounding box center [66, 136] width 83 height 181
click at [57, 65] on button "Image" at bounding box center [49, 63] width 38 height 6
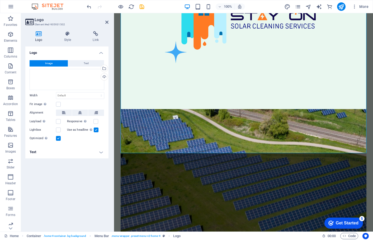
click at [131, 11] on div at bounding box center [115, 6] width 59 height 8
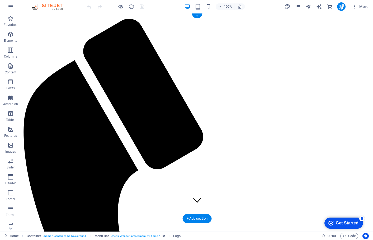
scroll to position [0, 0]
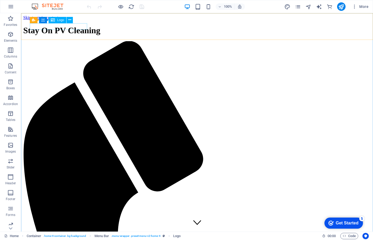
click at [57, 20] on span "Logo" at bounding box center [60, 19] width 7 height 3
click at [59, 21] on span "Logo" at bounding box center [60, 19] width 7 height 3
click at [61, 20] on span "Logo" at bounding box center [60, 19] width 7 height 3
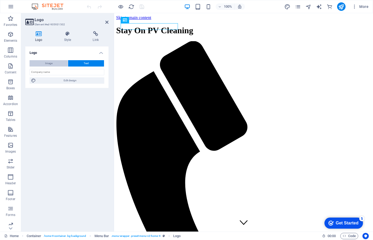
click at [50, 62] on span "Image" at bounding box center [48, 63] width 7 height 6
select select "DISABLED_OPTION_VALUE"
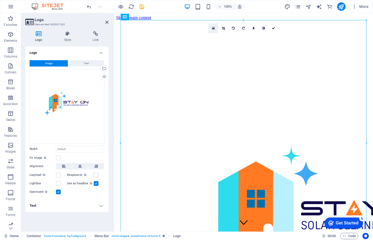
click at [212, 29] on icon at bounding box center [213, 28] width 3 height 4
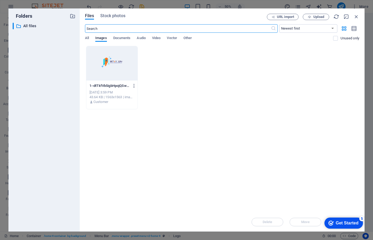
click at [133, 85] on icon "button" at bounding box center [134, 85] width 5 height 5
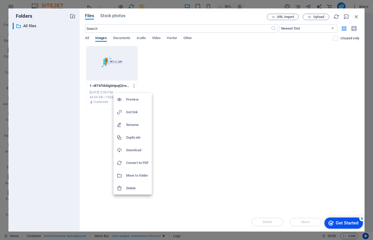
click at [131, 188] on h6 "Delete" at bounding box center [137, 188] width 22 height 6
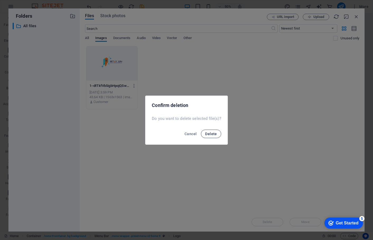
click at [214, 136] on button "Delete" at bounding box center [211, 134] width 20 height 8
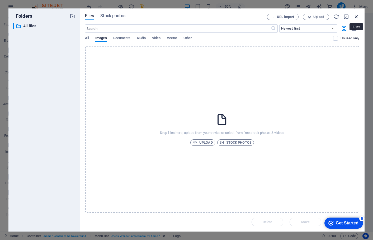
click at [356, 19] on icon "button" at bounding box center [356, 17] width 6 height 6
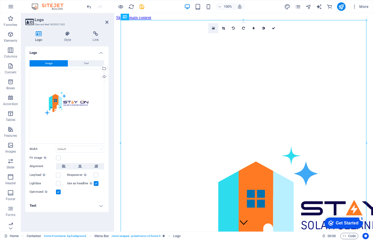
click at [211, 28] on link at bounding box center [213, 28] width 10 height 10
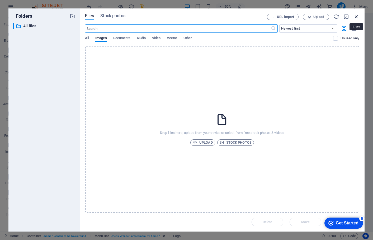
click at [355, 16] on icon "button" at bounding box center [356, 17] width 6 height 6
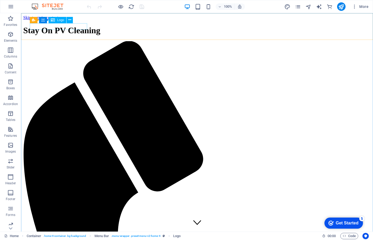
click at [61, 19] on span "Logo" at bounding box center [60, 19] width 7 height 3
click at [59, 21] on span "Logo" at bounding box center [60, 19] width 7 height 3
click at [71, 21] on button at bounding box center [69, 20] width 6 height 6
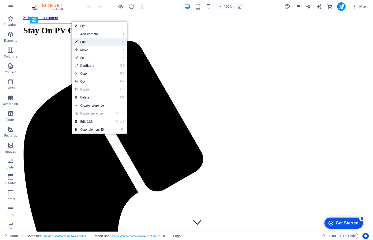
click at [81, 41] on link "⏎ Edit" at bounding box center [89, 42] width 35 height 8
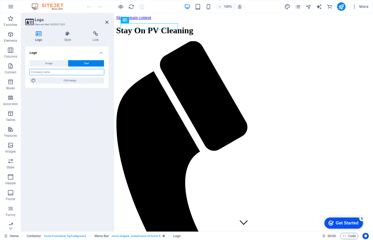
click at [53, 72] on input "text" at bounding box center [67, 72] width 75 height 6
type input "Stay On PV Cleaning"
click at [62, 79] on span "Edit design" at bounding box center [69, 80] width 65 height 6
select select "rem"
select select "200"
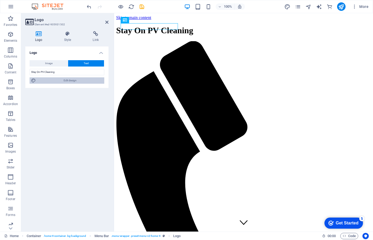
select select "px"
select select "rem"
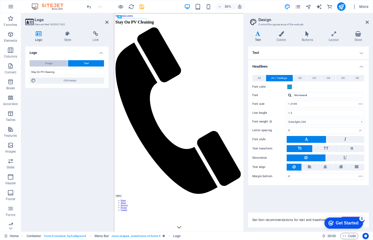
click at [58, 64] on button "Image" at bounding box center [49, 63] width 38 height 6
select select "DISABLED_OPTION_VALUE"
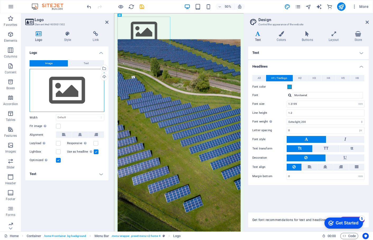
click at [67, 90] on div "Drag files here, click to choose files or select files from Files or our free s…" at bounding box center [67, 90] width 75 height 43
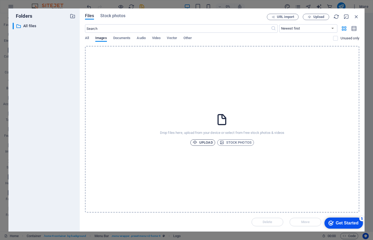
click at [201, 143] on span "Upload" at bounding box center [203, 142] width 20 height 6
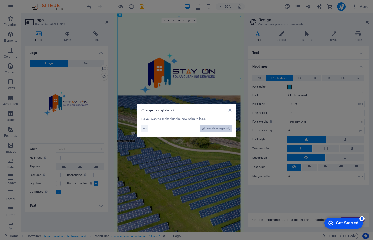
click at [203, 128] on icon at bounding box center [203, 128] width 4 height 6
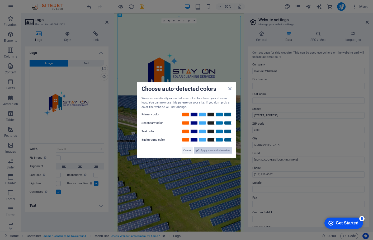
click at [206, 152] on span "Apply new website colors" at bounding box center [216, 150] width 30 height 6
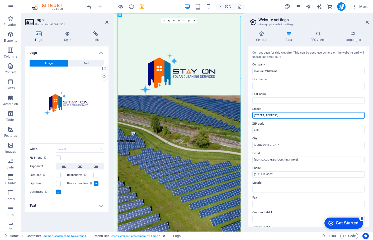
click at [278, 115] on input "123 Solar Street" at bounding box center [308, 115] width 112 height 6
drag, startPoint x: 389, startPoint y: 128, endPoint x: 370, endPoint y: 213, distance: 87.0
click at [268, 115] on input "123 Solar Street" at bounding box center [308, 115] width 112 height 6
drag, startPoint x: 276, startPoint y: 115, endPoint x: 252, endPoint y: 115, distance: 24.5
click at [252, 115] on div "Contact data for this website. This can be used everywhere on the website and w…" at bounding box center [308, 136] width 121 height 181
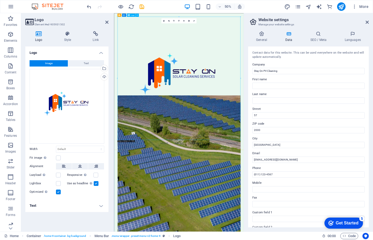
click at [231, 122] on div at bounding box center [244, 143] width 246 height 246
click at [170, 21] on link at bounding box center [168, 20] width 5 height 5
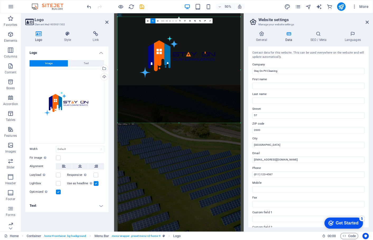
drag, startPoint x: 240, startPoint y: 16, endPoint x: 239, endPoint y: 50, distance: 33.5
click at [239, 50] on div "180 170 160 150 140 130 120 110 100 90 80 70 60 50 40 30 20 10 0 -10 -20 -30 -4…" at bounding box center [178, 70] width 123 height 106
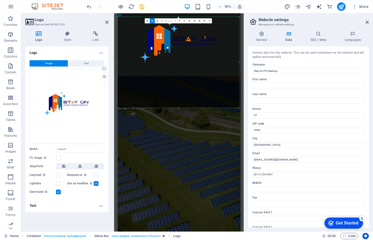
drag, startPoint x: 240, startPoint y: 16, endPoint x: 237, endPoint y: 47, distance: 31.2
click at [237, 47] on div "180 170 160 150 140 130 120 110 100 90 80 70 60 50 40 30 20 10 0 -10 -20 -30 -4…" at bounding box center [178, 62] width 122 height 91
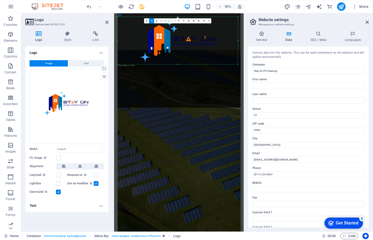
drag, startPoint x: 238, startPoint y: 108, endPoint x: 236, endPoint y: 21, distance: 86.8
click at [236, 21] on div "180 170 160 150 140 130 120 110 100 90 80 70 60 50 40 30 20 10 0 -10 -20 -30 -4…" at bounding box center [177, 40] width 121 height 47
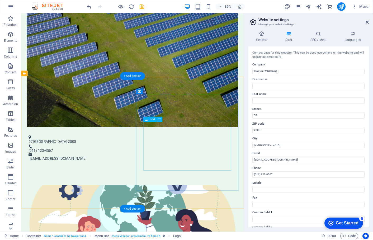
scroll to position [308, 0]
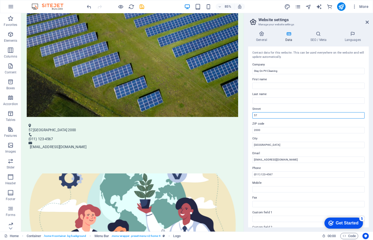
click at [259, 114] on input "57" at bounding box center [308, 115] width 112 height 6
type input "57 Olympic Road"
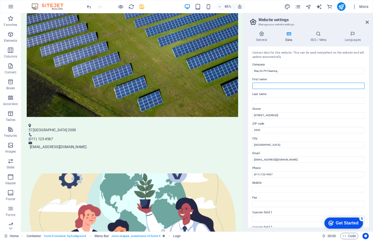
type input "Stay"
type input "Ltd"
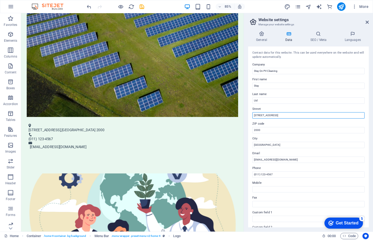
click at [282, 115] on input "57 Olympic Road" at bounding box center [308, 115] width 112 height 6
type input "57 Olympic Road, Blairgowrie"
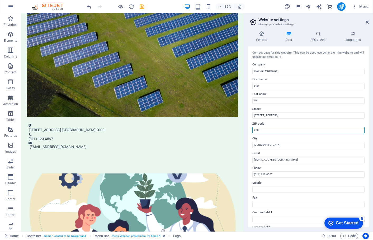
click at [256, 129] on input "2000" at bounding box center [308, 130] width 112 height 6
type input "2194"
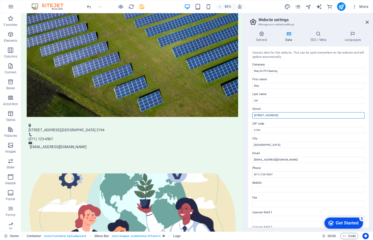
click at [289, 116] on input "57 Olympic Road, Blairgowrie" at bounding box center [308, 115] width 112 height 6
click at [278, 114] on input "57 Olympic Rd, Blairgowrie, Randburg, 2194, South Africa" at bounding box center [308, 115] width 112 height 6
click at [284, 114] on input "57 Olympic Rd, Randburg, 2194, South Africa" at bounding box center [308, 115] width 112 height 6
type input "57 Olympic Rd, Randburg,"
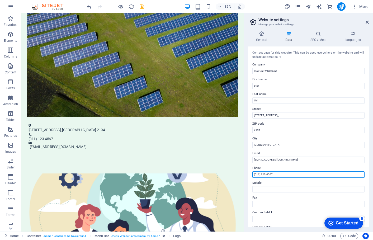
click at [275, 175] on input "(011) 123-4567" at bounding box center [308, 174] width 112 height 6
paste input "075-218-5541 (WhatApp👍)"
type input "075-218-5541"
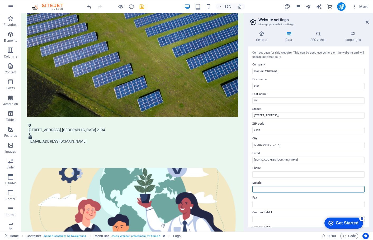
click at [283, 189] on input "Mobile" at bounding box center [308, 189] width 112 height 6
paste input "075-218-5541 (WhatApp👍)"
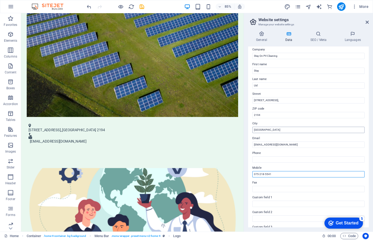
scroll to position [0, 0]
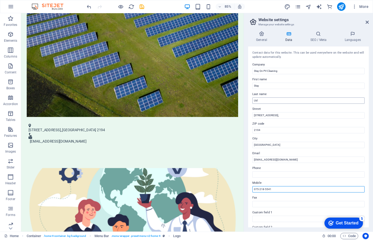
type input "075-218-5541"
click at [261, 102] on input "Ltd" at bounding box center [308, 100] width 112 height 6
type input "L"
type input "On"
click at [321, 36] on h4 "SEO / Meta" at bounding box center [319, 36] width 34 height 11
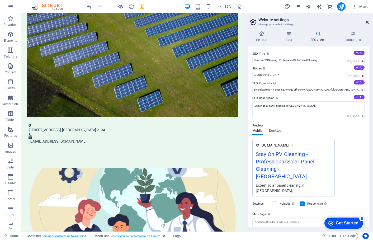
click at [367, 21] on icon at bounding box center [366, 22] width 3 height 4
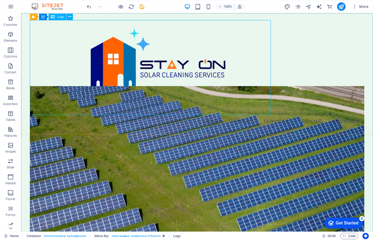
click at [60, 16] on span "Logo" at bounding box center [60, 16] width 7 height 3
click at [69, 16] on icon at bounding box center [69, 17] width 3 height 6
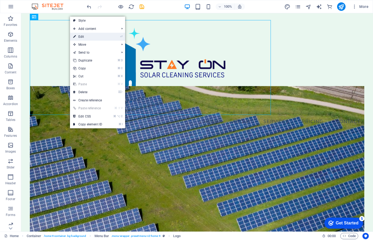
click at [85, 35] on link "⏎ Edit" at bounding box center [87, 37] width 35 height 8
select select "px"
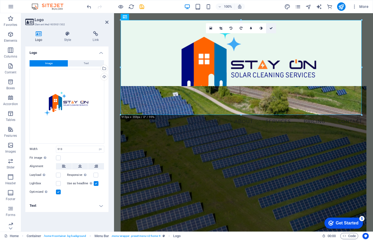
click at [272, 28] on icon at bounding box center [270, 28] width 3 height 3
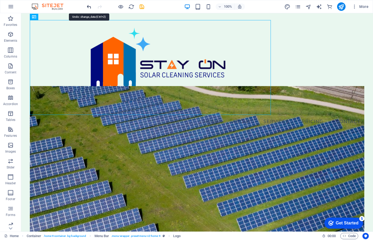
click at [0, 0] on icon "undo" at bounding box center [0, 0] width 0 height 0
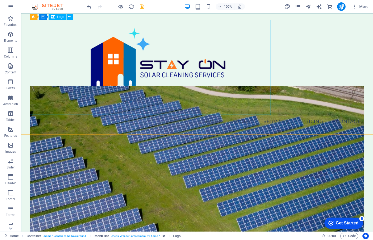
click at [61, 18] on span "Logo" at bounding box center [60, 16] width 7 height 3
click at [70, 18] on icon at bounding box center [69, 17] width 3 height 6
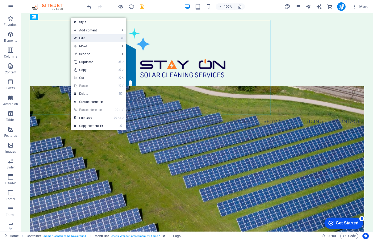
click at [86, 40] on link "⏎ Edit" at bounding box center [88, 38] width 35 height 8
select select "px"
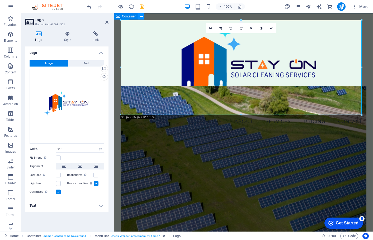
click at [140, 16] on icon at bounding box center [141, 17] width 3 height 6
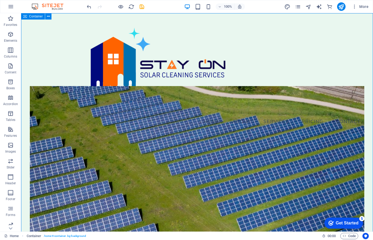
click at [38, 17] on span "Container" at bounding box center [36, 16] width 14 height 3
click at [58, 16] on span "Logo" at bounding box center [60, 16] width 7 height 3
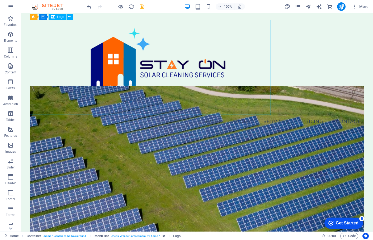
click at [60, 18] on span "Logo" at bounding box center [60, 16] width 7 height 3
click at [69, 18] on icon at bounding box center [69, 17] width 3 height 6
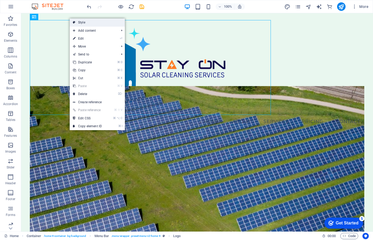
click at [83, 22] on link "Style" at bounding box center [97, 22] width 55 height 8
select select "vw"
select select "rem"
select select "vw"
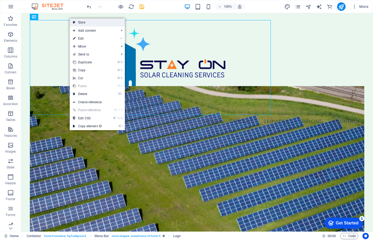
select select "preset-menu-v2-home-4"
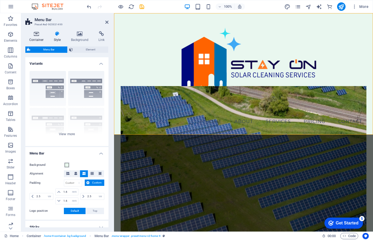
click at [38, 36] on icon at bounding box center [36, 33] width 22 height 5
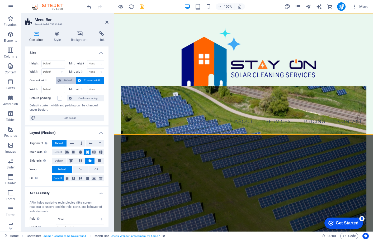
click at [67, 81] on span "Default" at bounding box center [68, 80] width 12 height 6
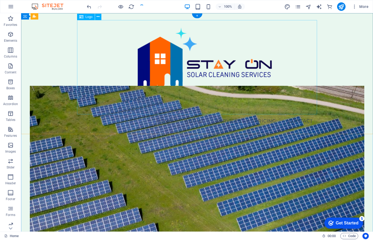
click at [218, 79] on div at bounding box center [197, 67] width 240 height 94
click at [98, 17] on icon at bounding box center [98, 17] width 3 height 6
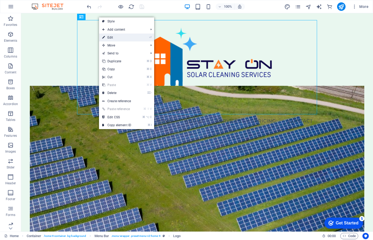
click at [111, 39] on link "⏎ Edit" at bounding box center [116, 38] width 35 height 8
select select "px"
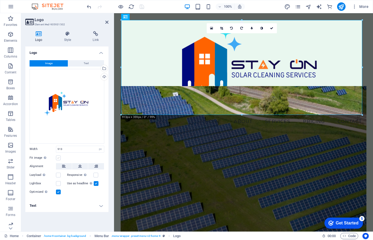
click at [58, 158] on label at bounding box center [58, 157] width 5 height 5
click at [0, 0] on input "Fit image Automatically fit image to a fixed width and height" at bounding box center [0, 0] width 0 height 0
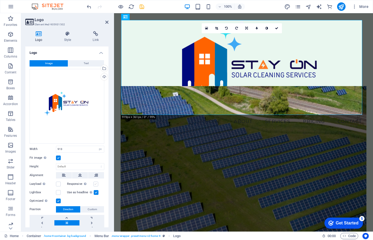
click at [94, 183] on label at bounding box center [95, 184] width 5 height 5
click at [0, 0] on input "Responsive Automatically load retina image and smartphone optimized sizes." at bounding box center [0, 0] width 0 height 0
click at [59, 184] on label at bounding box center [58, 184] width 5 height 5
click at [0, 0] on input "Lazyload Loading images after the page loads improves page speed." at bounding box center [0, 0] width 0 height 0
click at [58, 183] on label at bounding box center [58, 184] width 5 height 5
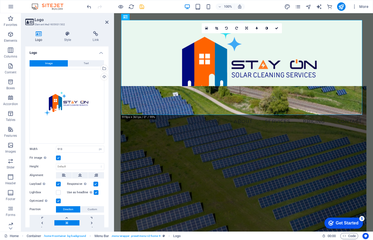
click at [0, 0] on input "Lazyload Loading images after the page loads improves page speed." at bounding box center [0, 0] width 0 height 0
click at [59, 191] on label at bounding box center [58, 192] width 5 height 5
click at [0, 0] on input "Lightbox" at bounding box center [0, 0] width 0 height 0
click at [59, 182] on label at bounding box center [58, 184] width 5 height 5
click at [0, 0] on input "Lazyload Loading images after the page loads improves page speed." at bounding box center [0, 0] width 0 height 0
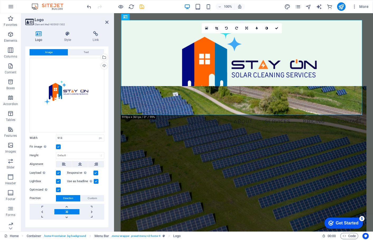
scroll to position [7, 0]
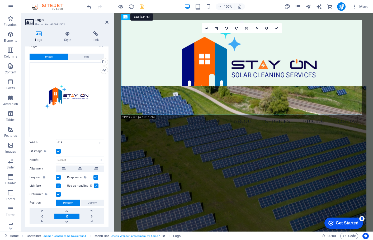
click at [143, 5] on icon "save" at bounding box center [142, 7] width 6 height 6
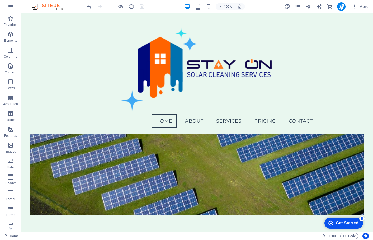
scroll to position [0, 0]
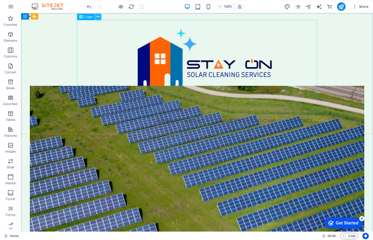
click at [99, 16] on icon at bounding box center [98, 17] width 3 height 6
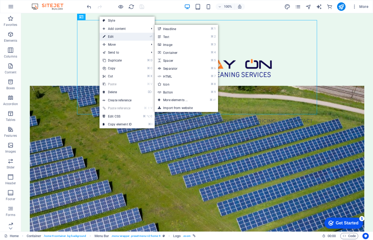
click at [109, 37] on link "⏎ Edit" at bounding box center [116, 37] width 35 height 8
select select "px"
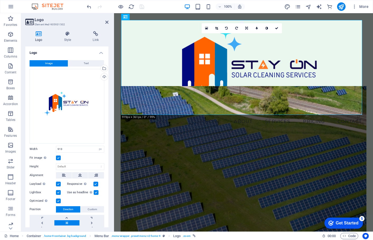
click at [59, 191] on label at bounding box center [58, 192] width 5 height 5
click at [0, 0] on input "Lightbox" at bounding box center [0, 0] width 0 height 0
click at [141, 7] on icon "save" at bounding box center [142, 7] width 6 height 6
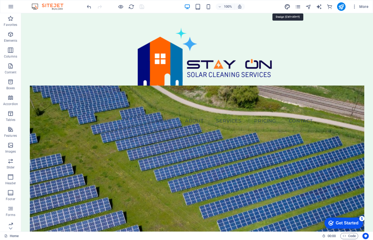
select select "rem"
select select "200"
select select "px"
select select "rem"
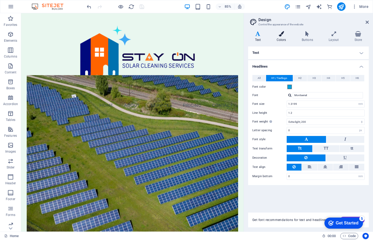
click at [281, 37] on h4 "Colors" at bounding box center [282, 36] width 25 height 11
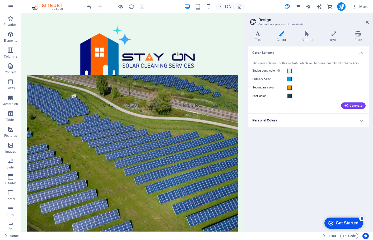
click at [361, 53] on h4 "Color Scheme" at bounding box center [308, 50] width 121 height 9
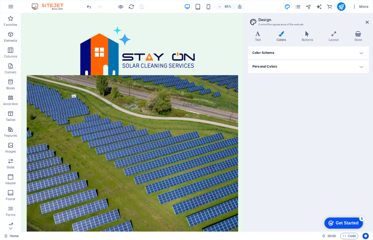
click at [361, 53] on h4 "Color Scheme" at bounding box center [308, 52] width 121 height 13
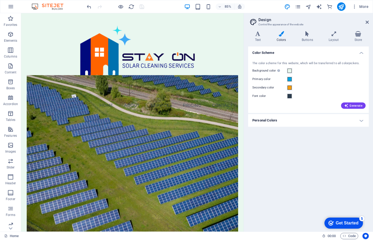
click at [360, 122] on h4 "Personal Colors" at bounding box center [308, 120] width 121 height 13
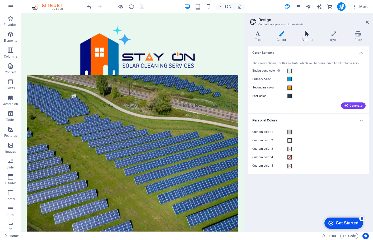
click at [307, 35] on icon at bounding box center [307, 33] width 25 height 5
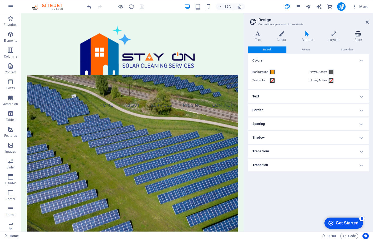
click at [355, 36] on icon at bounding box center [357, 33] width 21 height 5
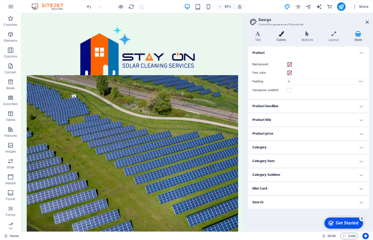
click at [286, 36] on icon at bounding box center [281, 33] width 23 height 5
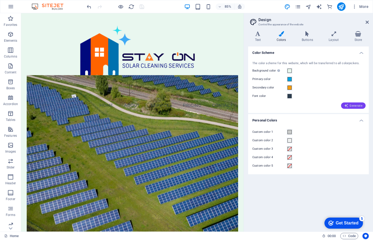
click at [352, 103] on span "Generate" at bounding box center [353, 105] width 18 height 4
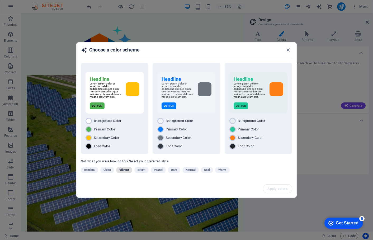
click at [123, 171] on span "Vibrant" at bounding box center [124, 170] width 10 height 6
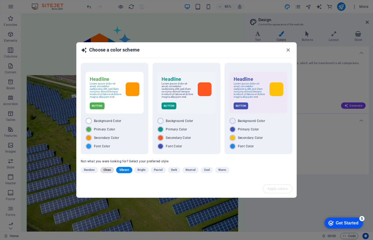
click at [110, 169] on span "Clean" at bounding box center [106, 170] width 7 height 6
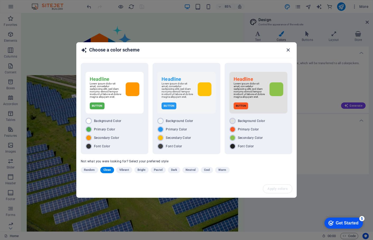
click at [289, 49] on icon "button" at bounding box center [288, 50] width 6 height 6
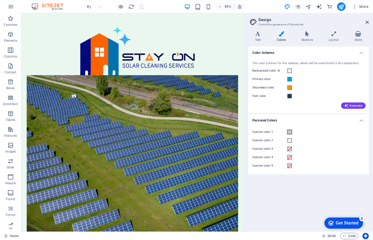
click at [291, 132] on span at bounding box center [289, 132] width 4 height 4
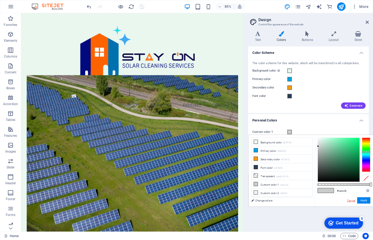
click at [350, 201] on link "Cancel" at bounding box center [350, 200] width 9 height 4
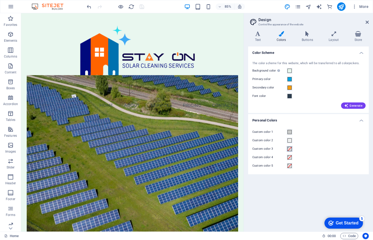
click at [289, 149] on span at bounding box center [289, 149] width 4 height 4
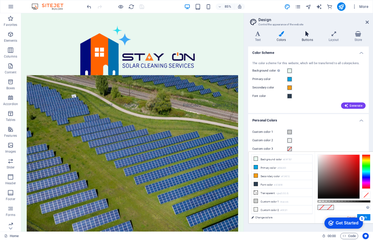
click at [304, 36] on icon at bounding box center [307, 33] width 25 height 5
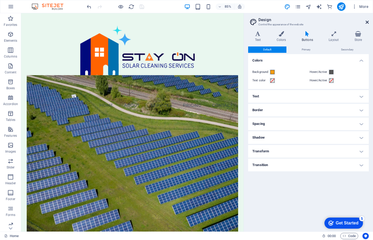
click at [367, 23] on icon at bounding box center [366, 22] width 3 height 4
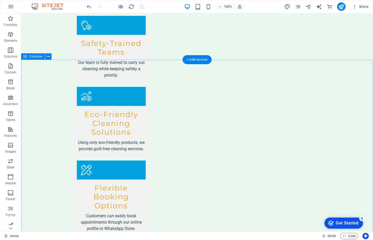
scroll to position [826, 0]
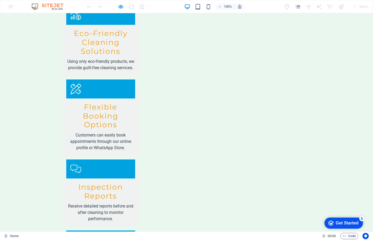
scroll to position [870, 0]
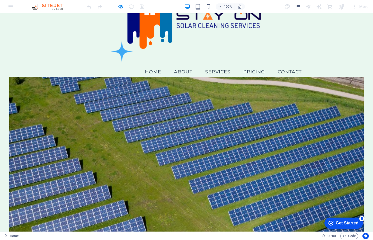
scroll to position [0, 0]
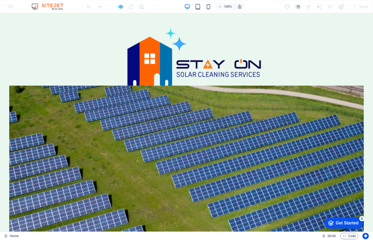
click at [172, 65] on img at bounding box center [186, 67] width 239 height 94
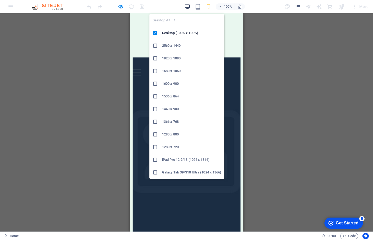
click at [188, 7] on icon "button" at bounding box center [187, 7] width 6 height 6
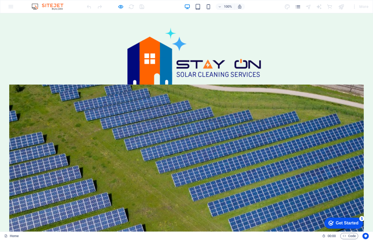
click at [165, 66] on img at bounding box center [186, 67] width 239 height 94
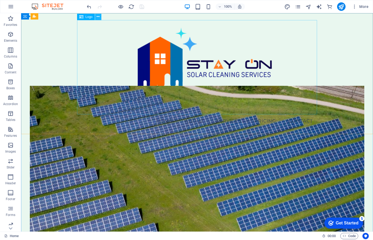
click at [99, 15] on icon at bounding box center [98, 17] width 3 height 6
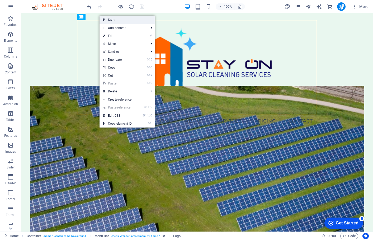
click at [112, 19] on link "Style" at bounding box center [126, 20] width 55 height 8
select select "vw"
select select "rem"
select select "vw"
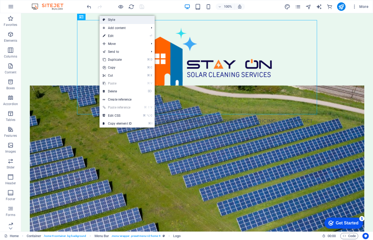
select select "preset-menu-v2-home-4"
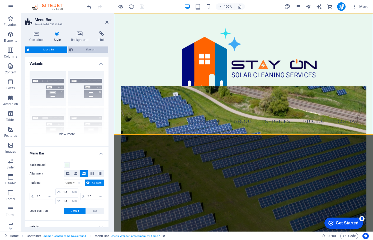
click at [89, 50] on span "Element" at bounding box center [90, 49] width 32 height 6
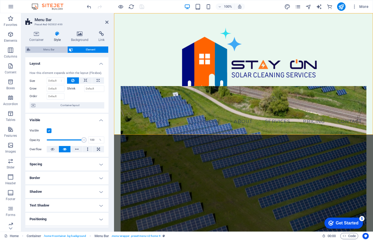
click at [53, 51] on span "Menu Bar" at bounding box center [49, 49] width 34 height 6
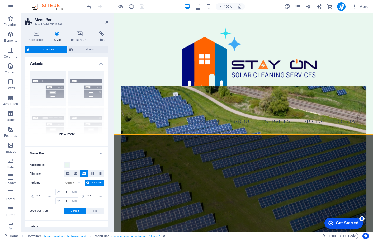
click at [70, 133] on div "Border Centered Default Fixed Loki Trigger Wide XXL" at bounding box center [66, 106] width 83 height 79
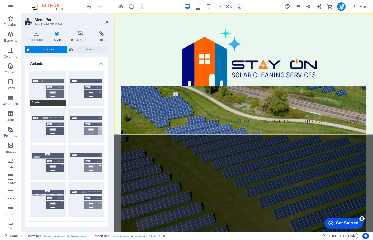
click at [49, 87] on button "Border" at bounding box center [48, 88] width 36 height 35
type input "1"
select select "rem"
type input "1"
select select "rem"
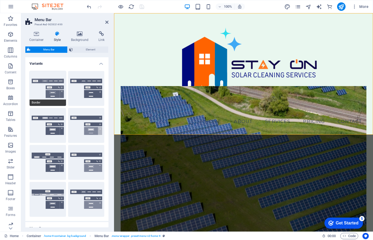
type input "1"
select select "rem"
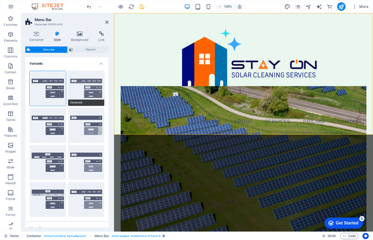
click at [77, 90] on button "Centered" at bounding box center [86, 88] width 36 height 35
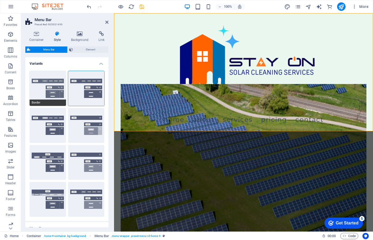
click at [45, 92] on button "Border" at bounding box center [48, 88] width 36 height 35
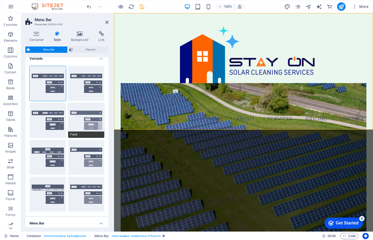
scroll to position [5, 0]
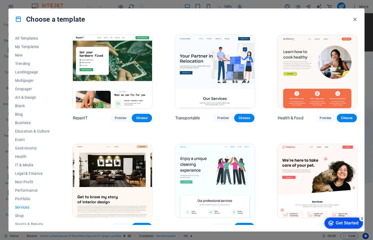
scroll to position [4, 0]
